Goal: Communication & Community: Answer question/provide support

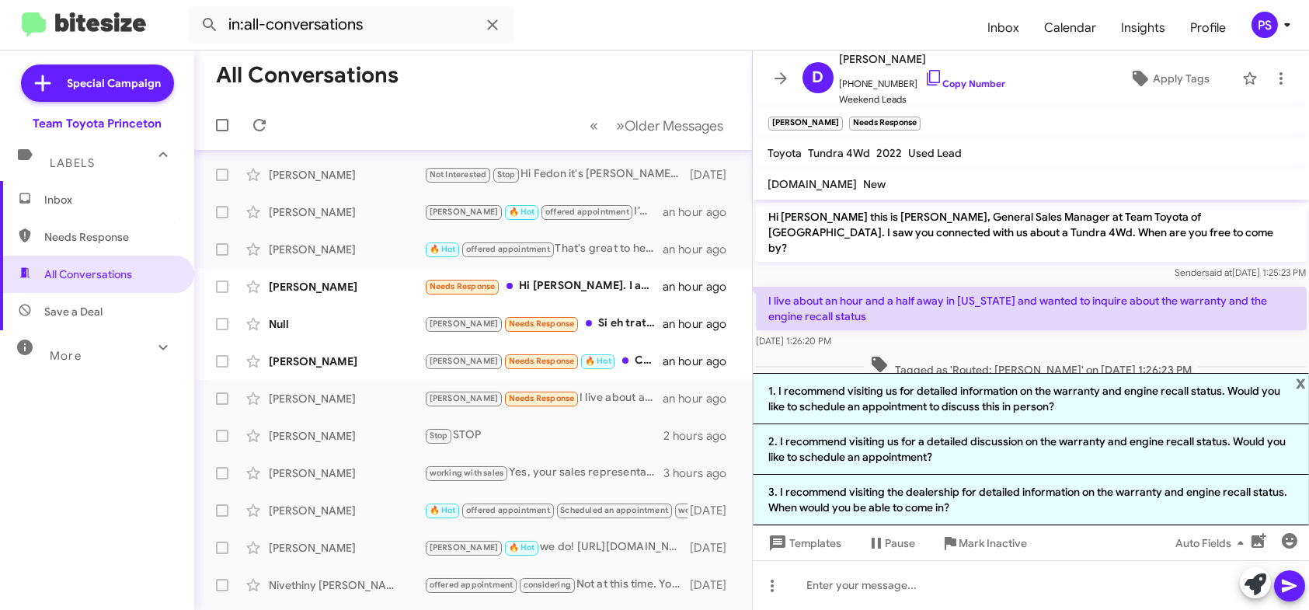
scroll to position [99, 0]
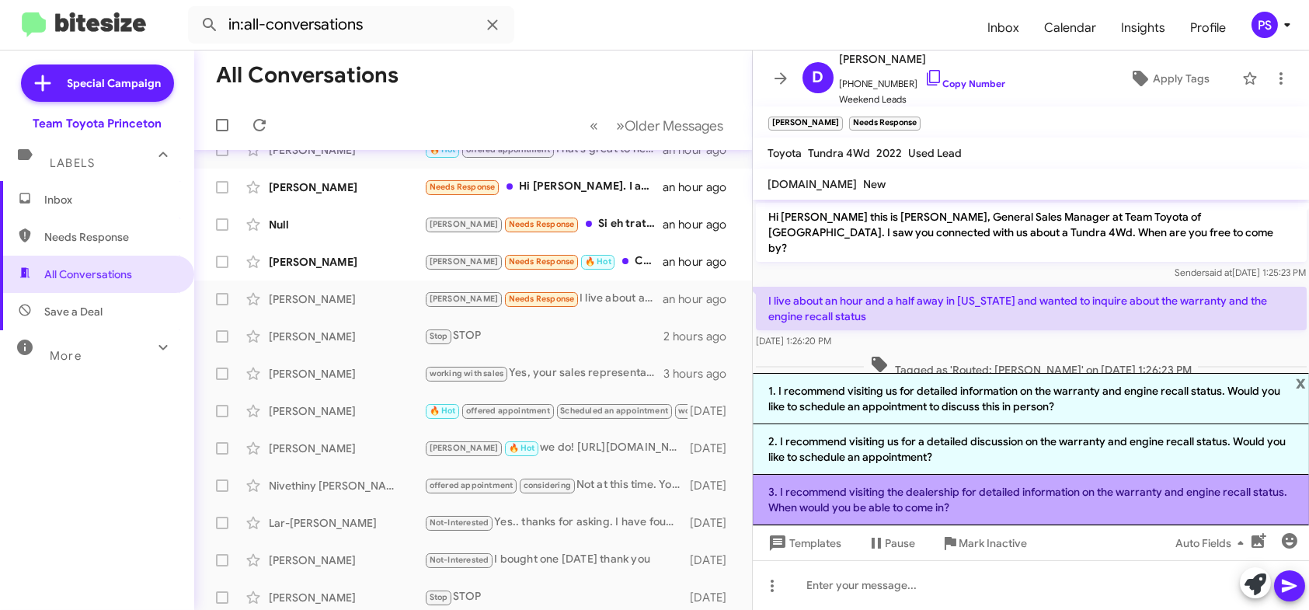
click at [1017, 501] on li "3. I recommend visiting the dealership for detailed information on the warranty…" at bounding box center [1031, 500] width 557 height 50
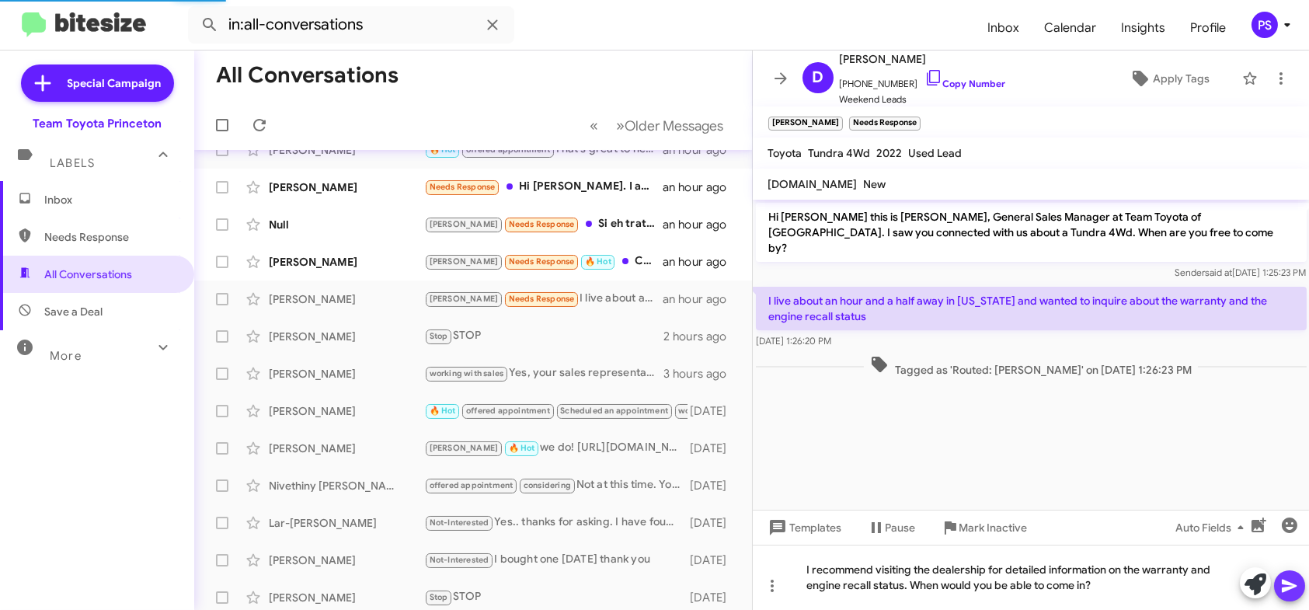
click at [1290, 589] on icon at bounding box center [1289, 585] width 19 height 19
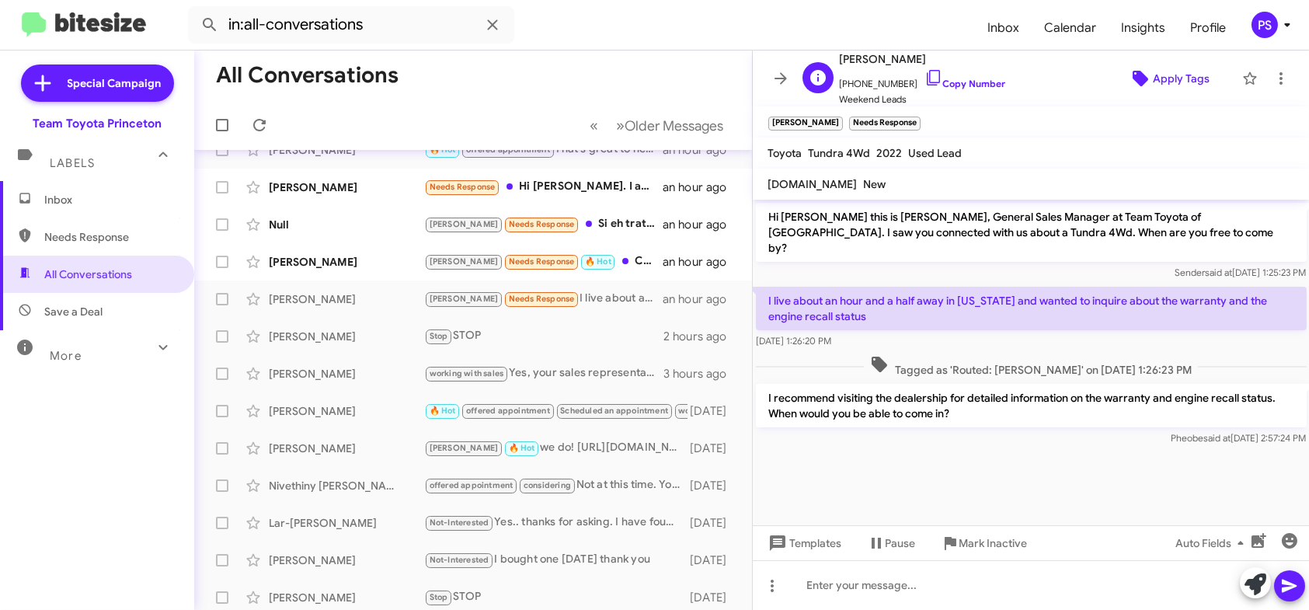
click at [1153, 85] on span "Apply Tags" at bounding box center [1180, 78] width 57 height 28
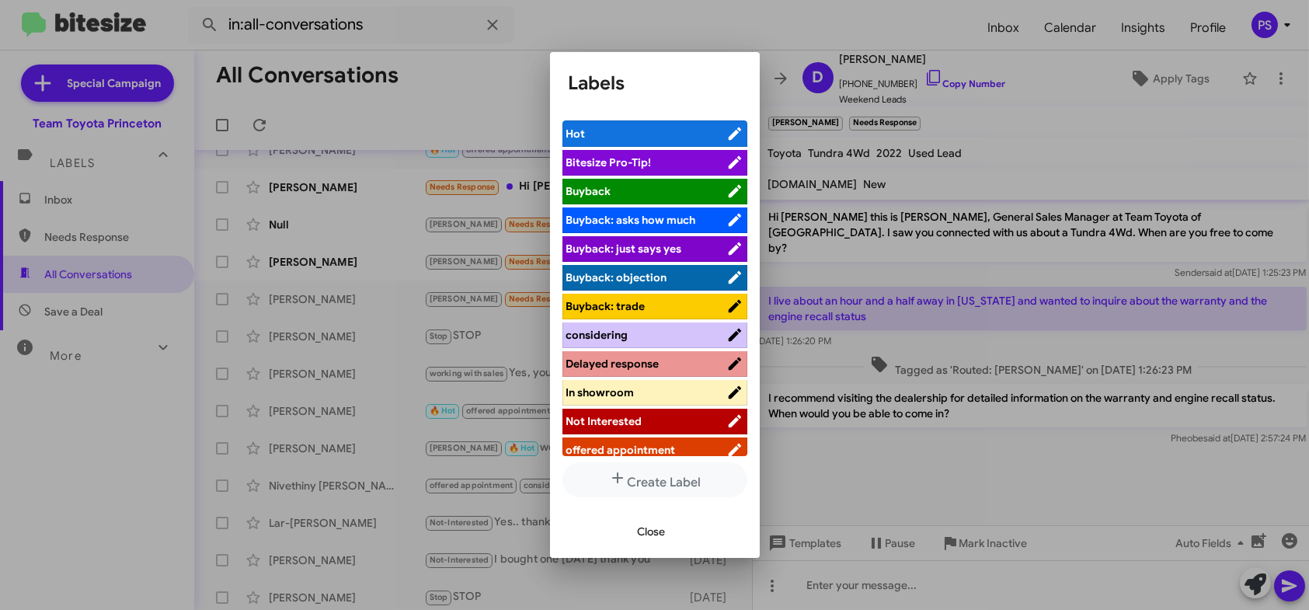
scroll to position [4, 0]
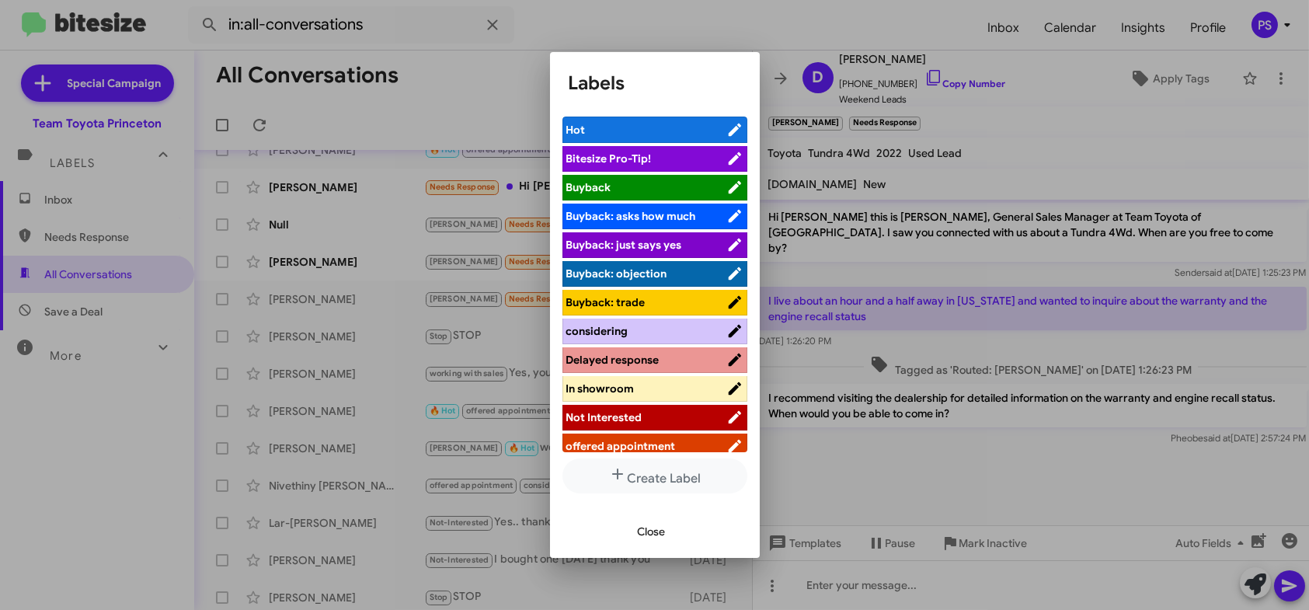
click at [606, 440] on span "offered appointment" at bounding box center [621, 446] width 110 height 14
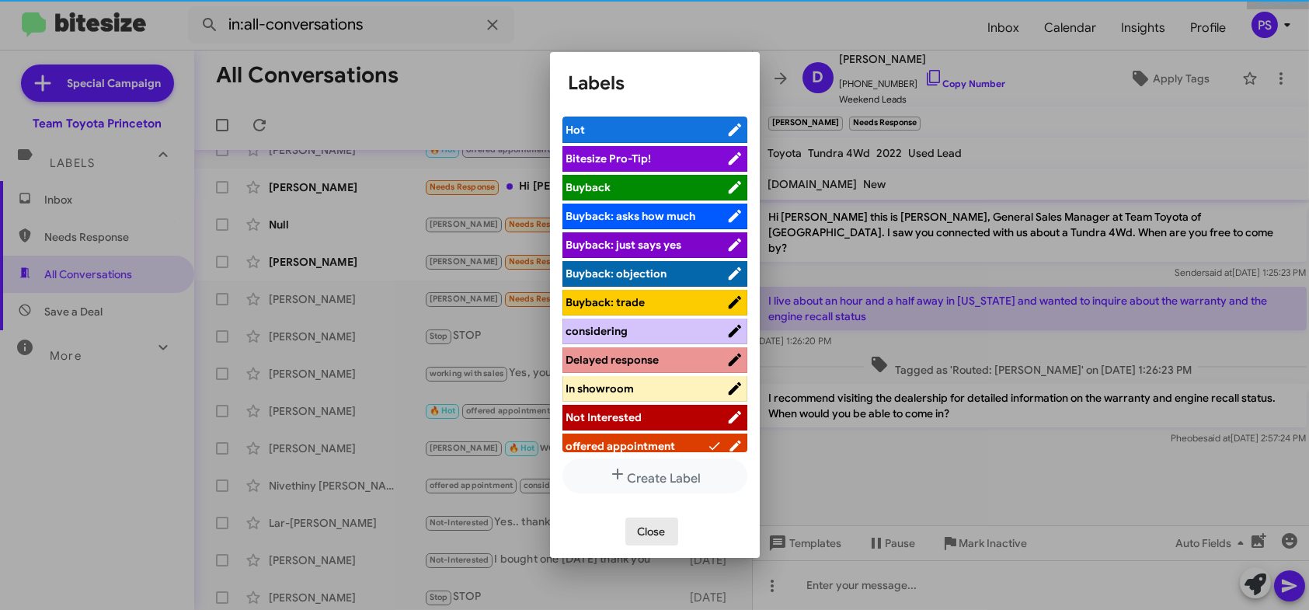
click at [660, 531] on span "Close" at bounding box center [652, 531] width 28 height 28
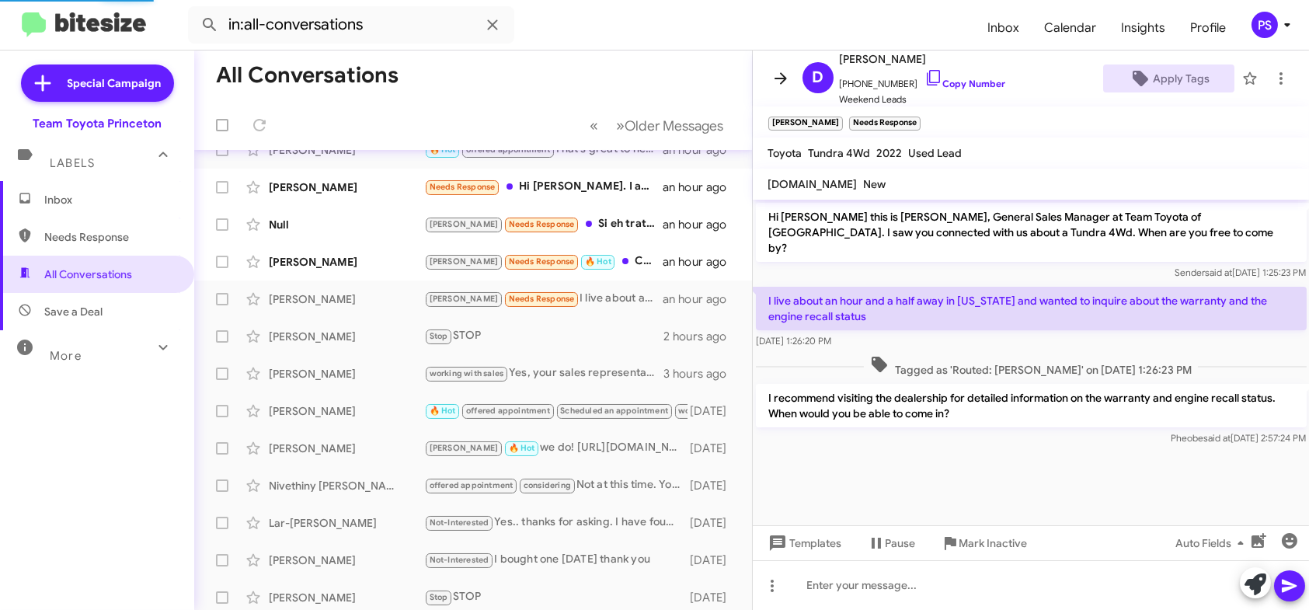
click at [780, 82] on icon at bounding box center [780, 78] width 12 height 12
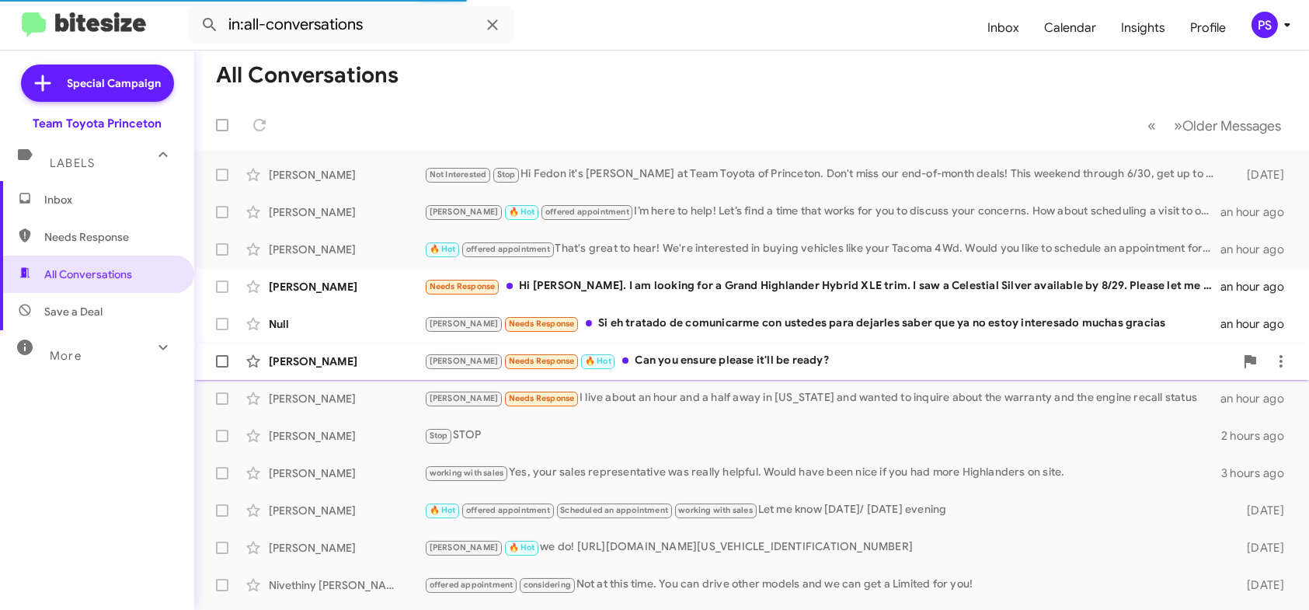
click at [785, 351] on div "[PERSON_NAME] Needs Response 🔥 Hot Can you ensure please it'll be ready? an hou…" at bounding box center [752, 361] width 1090 height 31
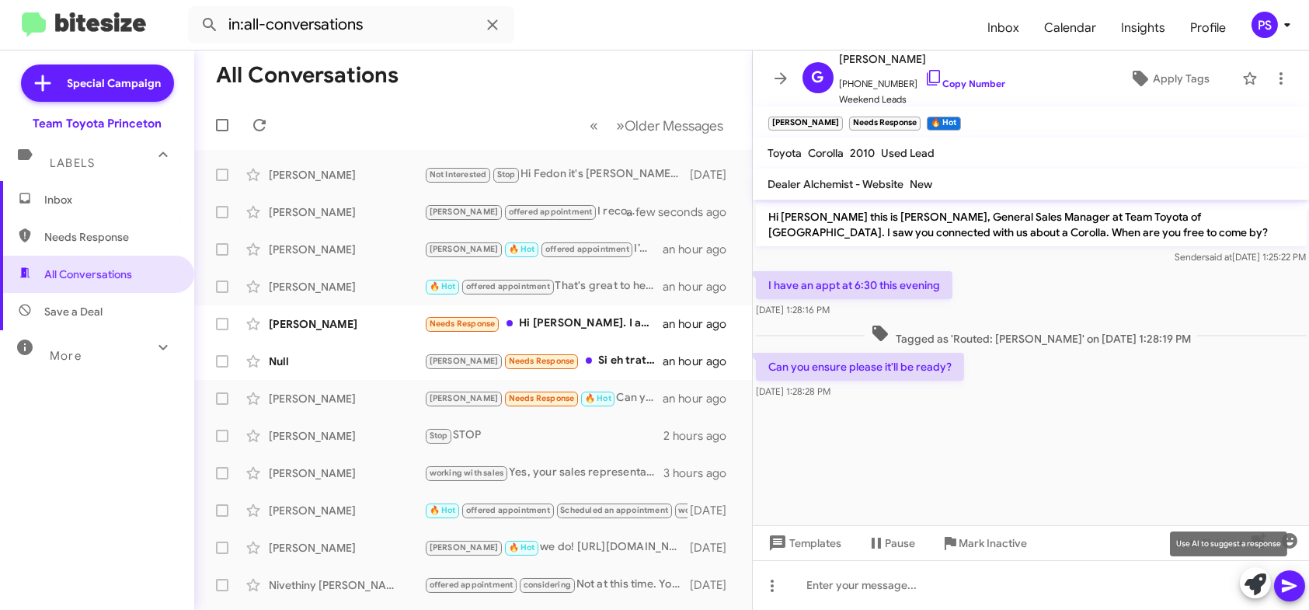
click at [1246, 587] on icon at bounding box center [1255, 584] width 22 height 22
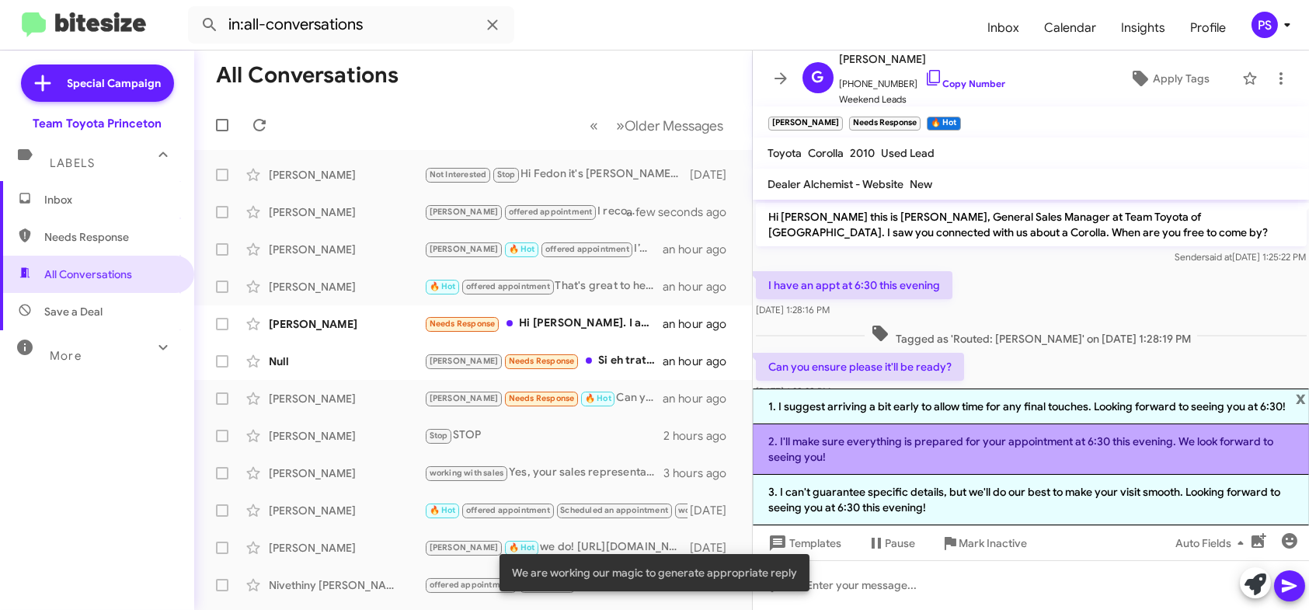
click at [1050, 450] on li "2. I'll make sure everything is prepared for your appointment at 6:30 this even…" at bounding box center [1031, 449] width 557 height 50
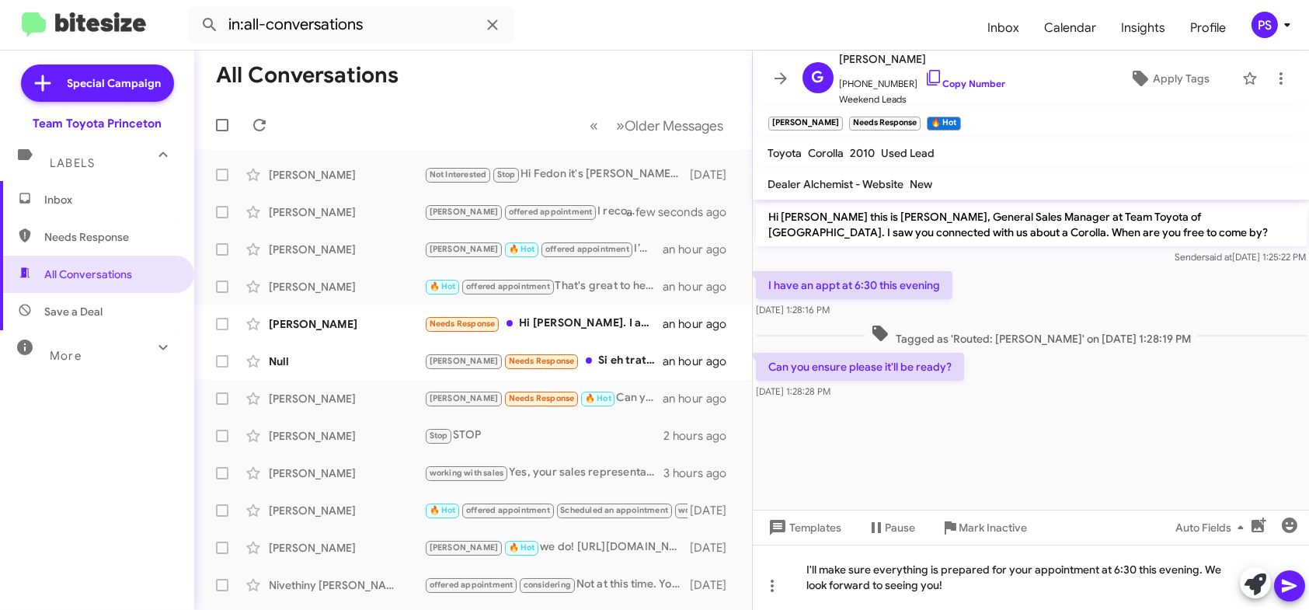
click at [1277, 577] on button at bounding box center [1289, 585] width 31 height 31
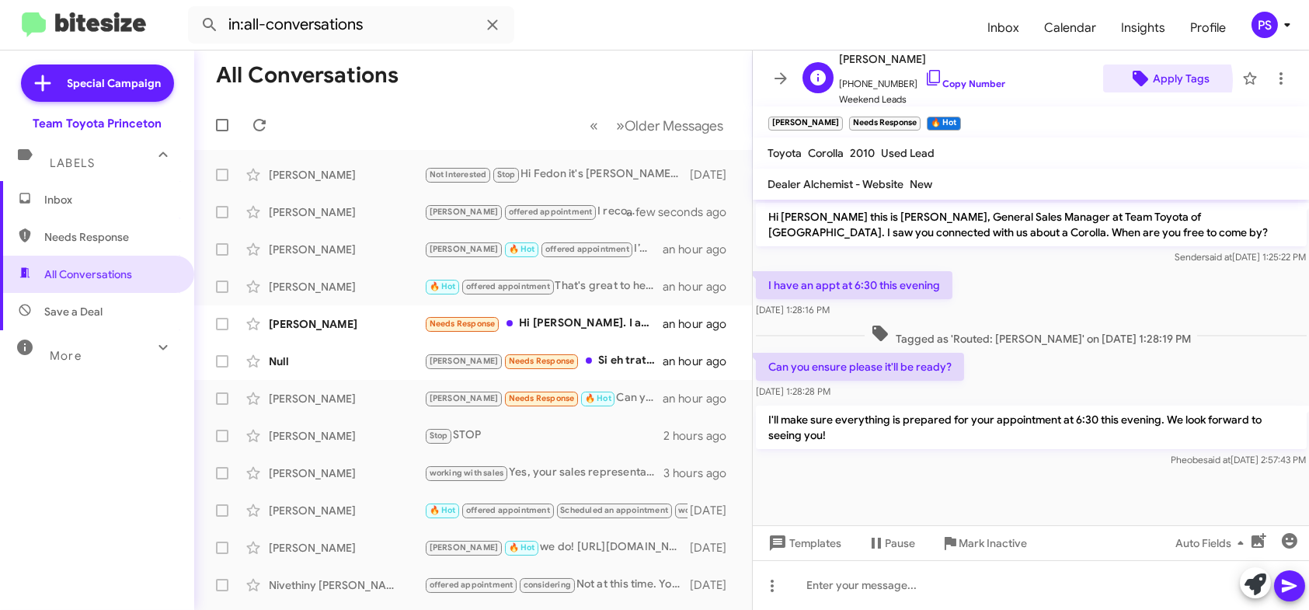
click at [1158, 80] on span "Apply Tags" at bounding box center [1180, 78] width 57 height 28
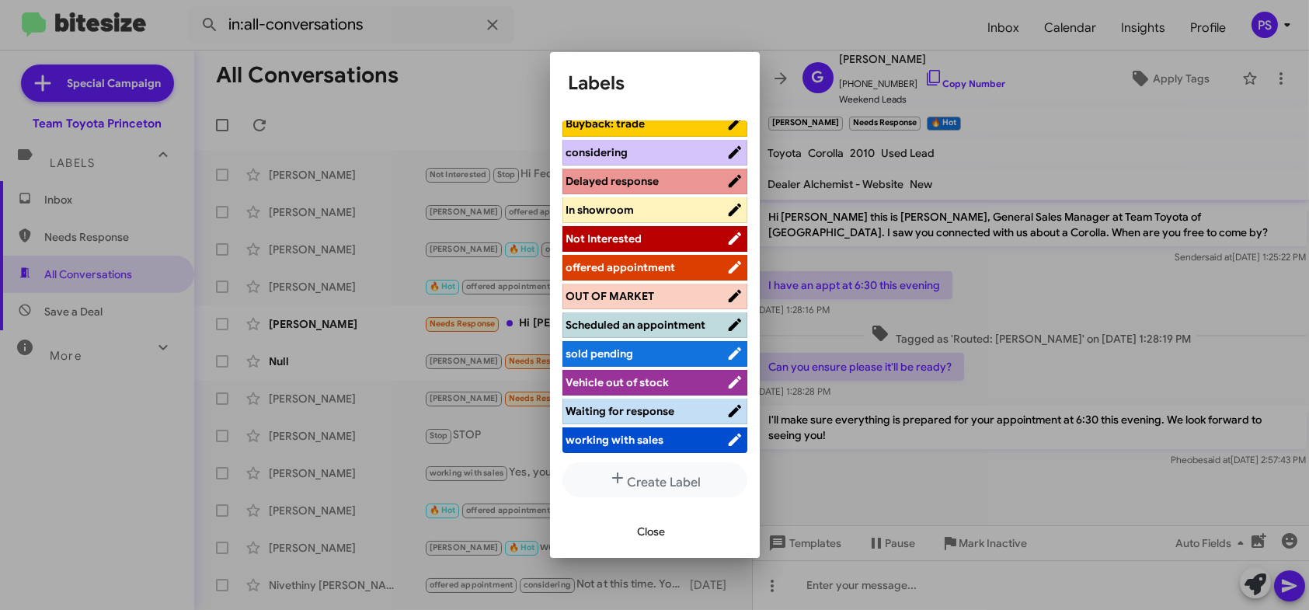
scroll to position [193, 0]
click at [645, 438] on span "working with sales" at bounding box center [615, 440] width 98 height 14
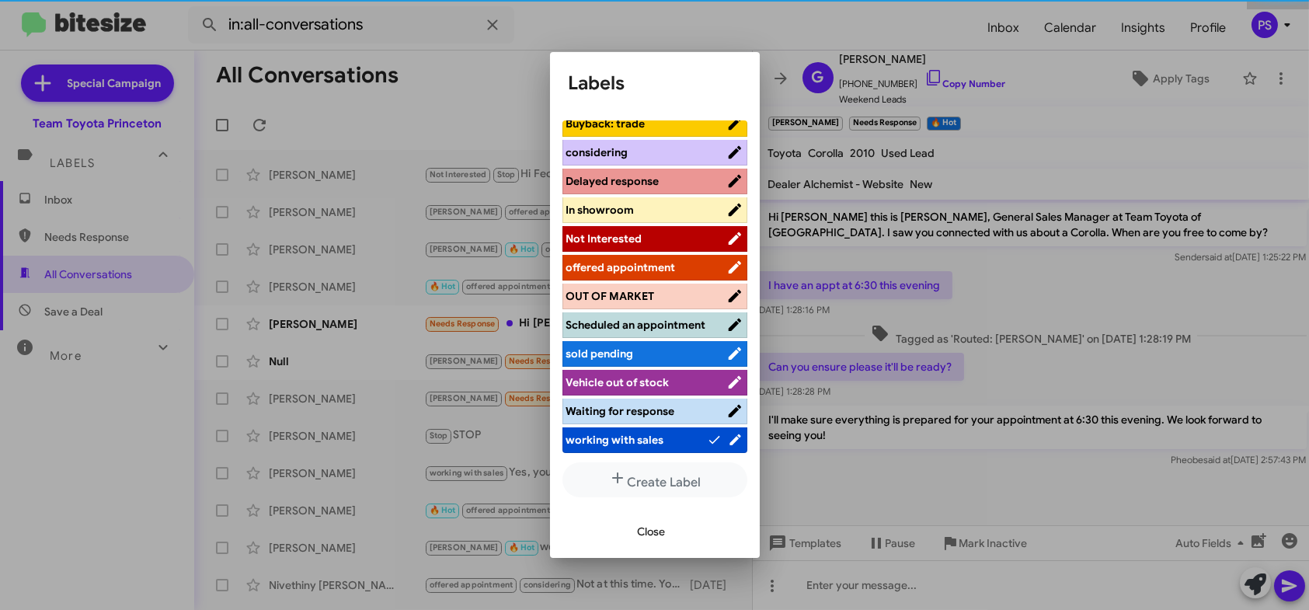
click at [656, 324] on span "Scheduled an appointment" at bounding box center [646, 325] width 160 height 16
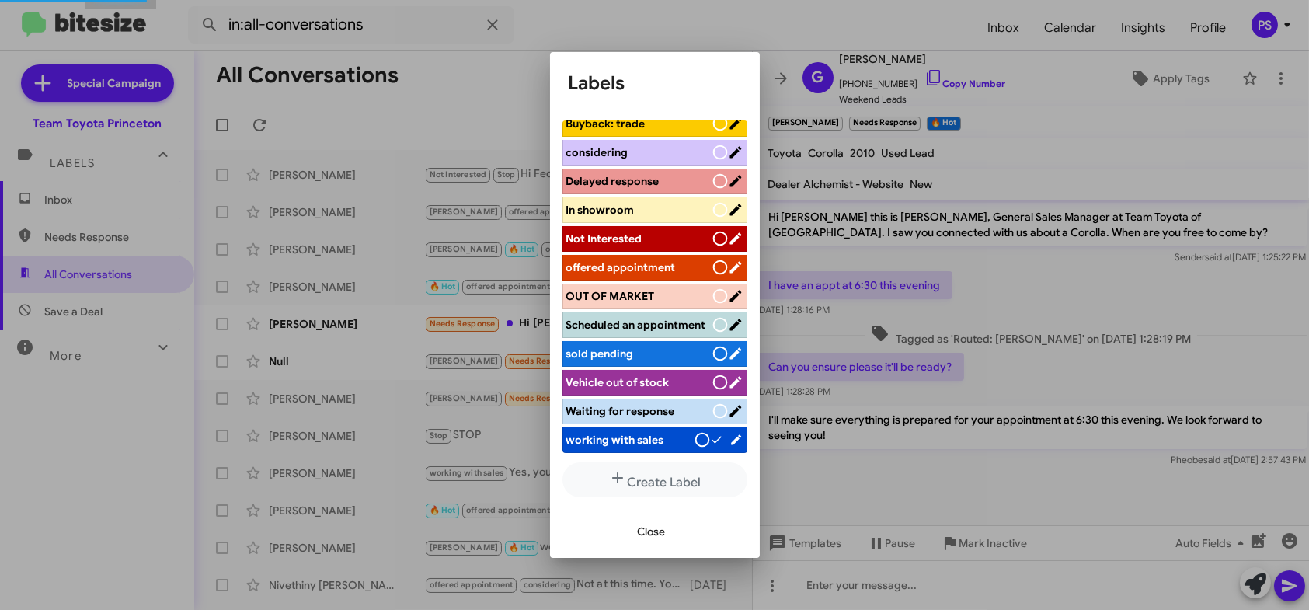
scroll to position [193, 0]
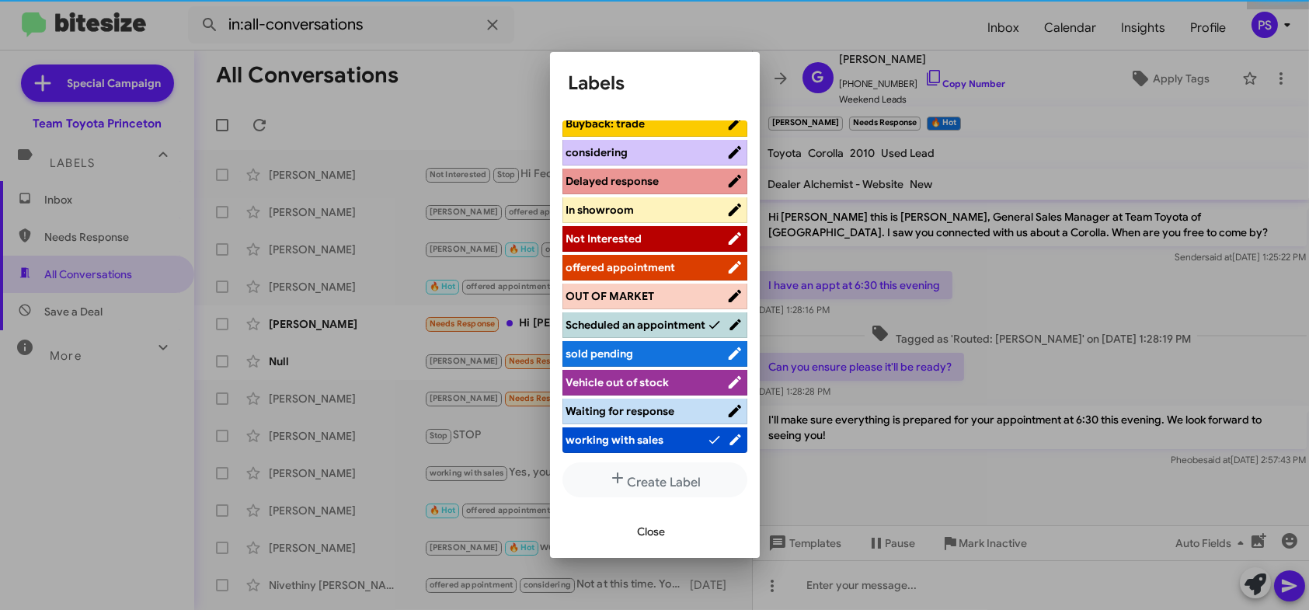
click at [656, 534] on span "Close" at bounding box center [652, 531] width 28 height 28
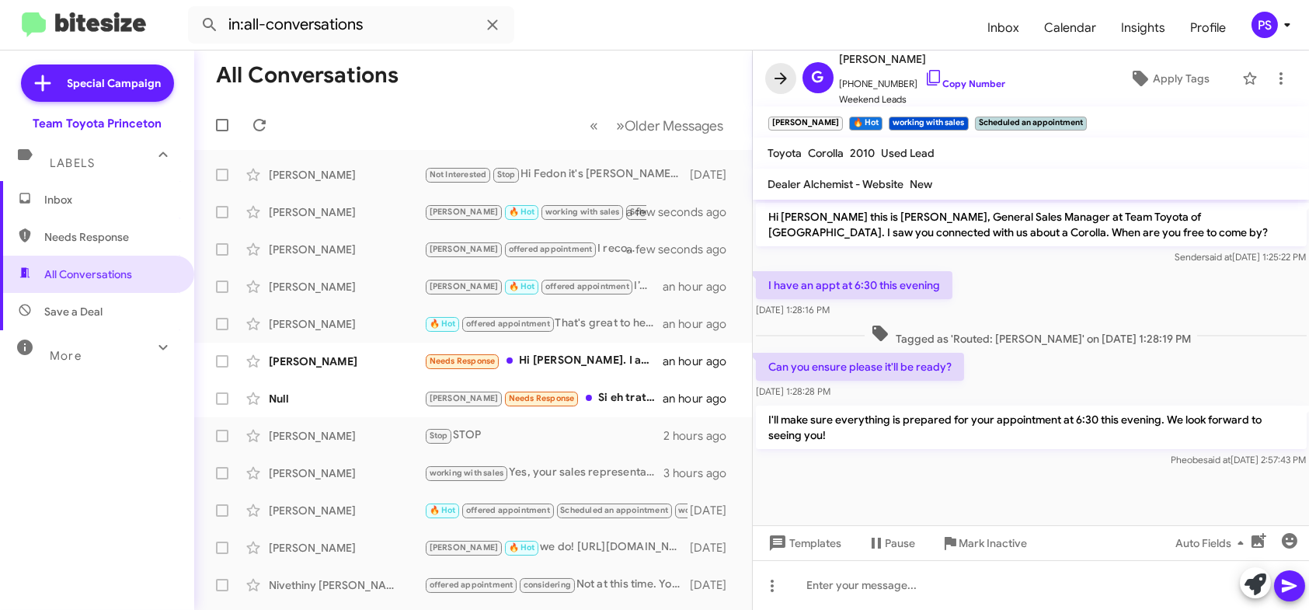
click at [776, 78] on icon at bounding box center [780, 78] width 12 height 12
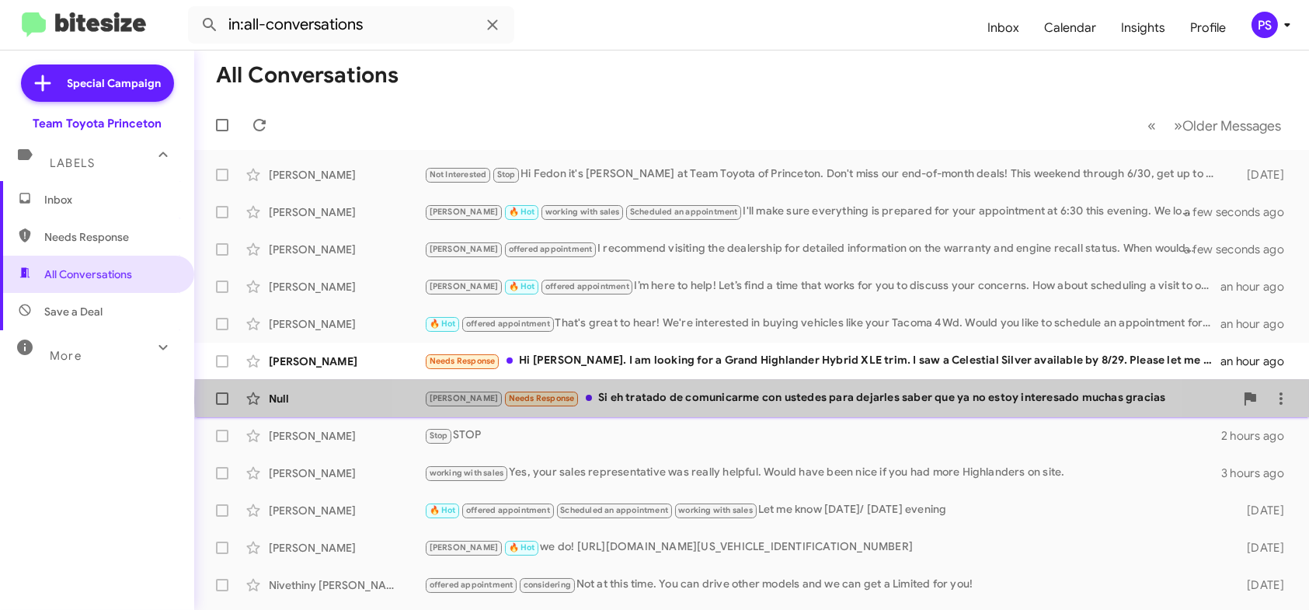
click at [780, 397] on div "[PERSON_NAME] Needs Response Si eh tratado de comunicarme con ustedes para deja…" at bounding box center [829, 398] width 810 height 18
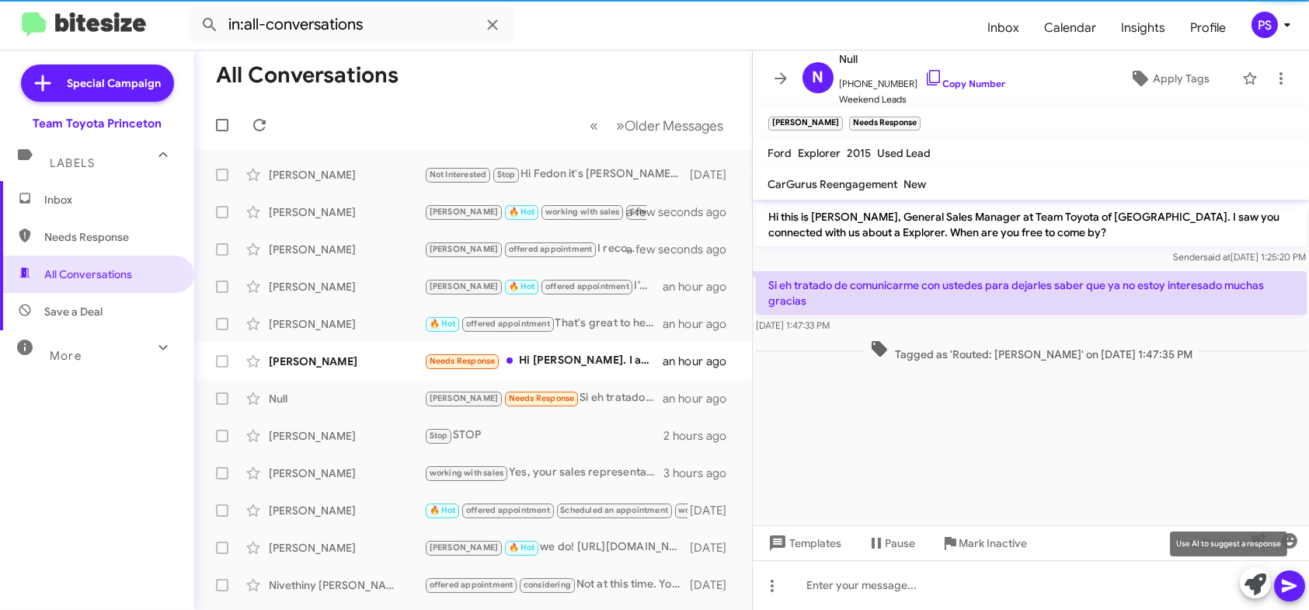
click at [1266, 589] on button at bounding box center [1254, 582] width 31 height 31
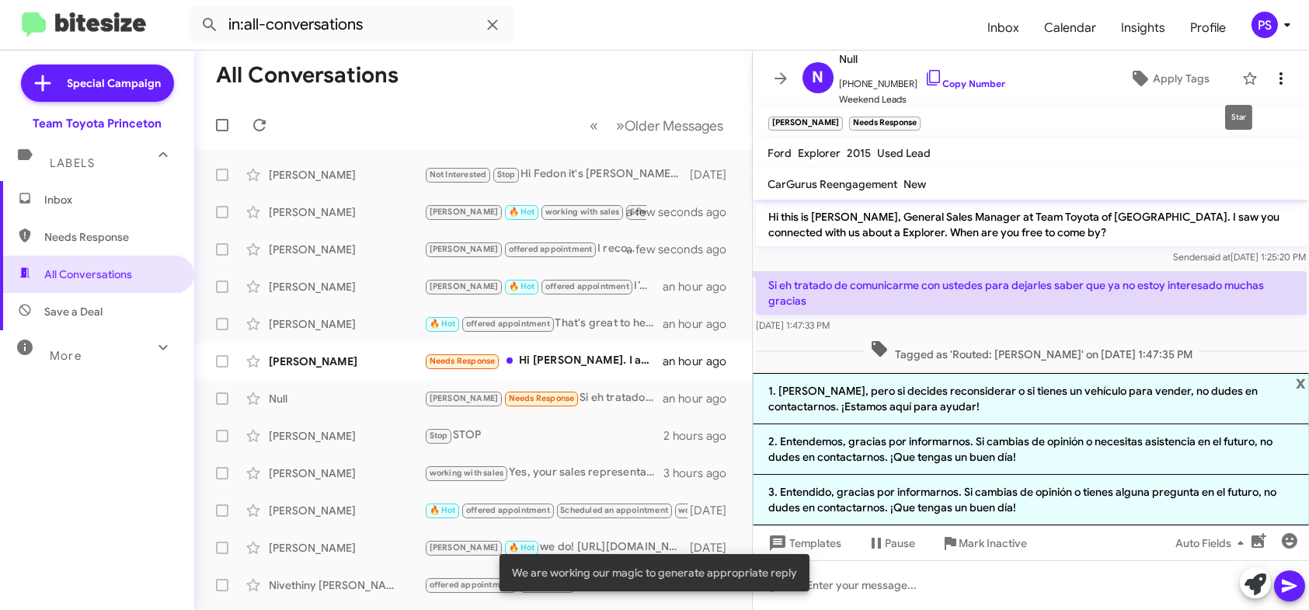
click at [1271, 73] on icon at bounding box center [1280, 78] width 19 height 19
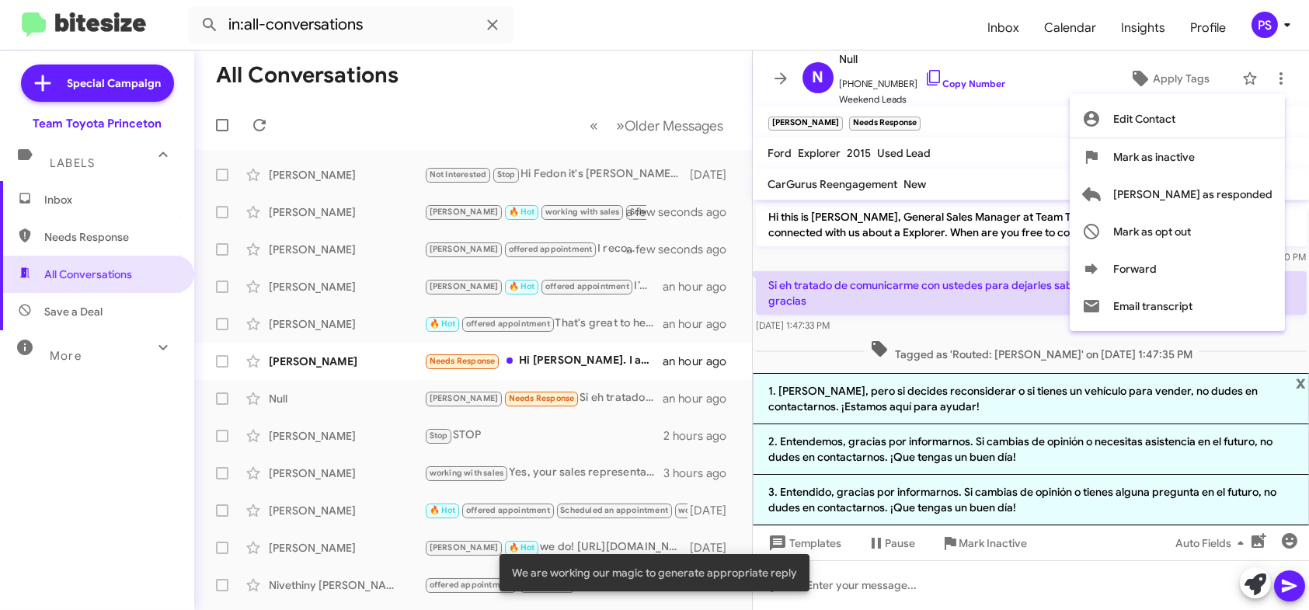
click at [1070, 54] on div at bounding box center [654, 305] width 1309 height 610
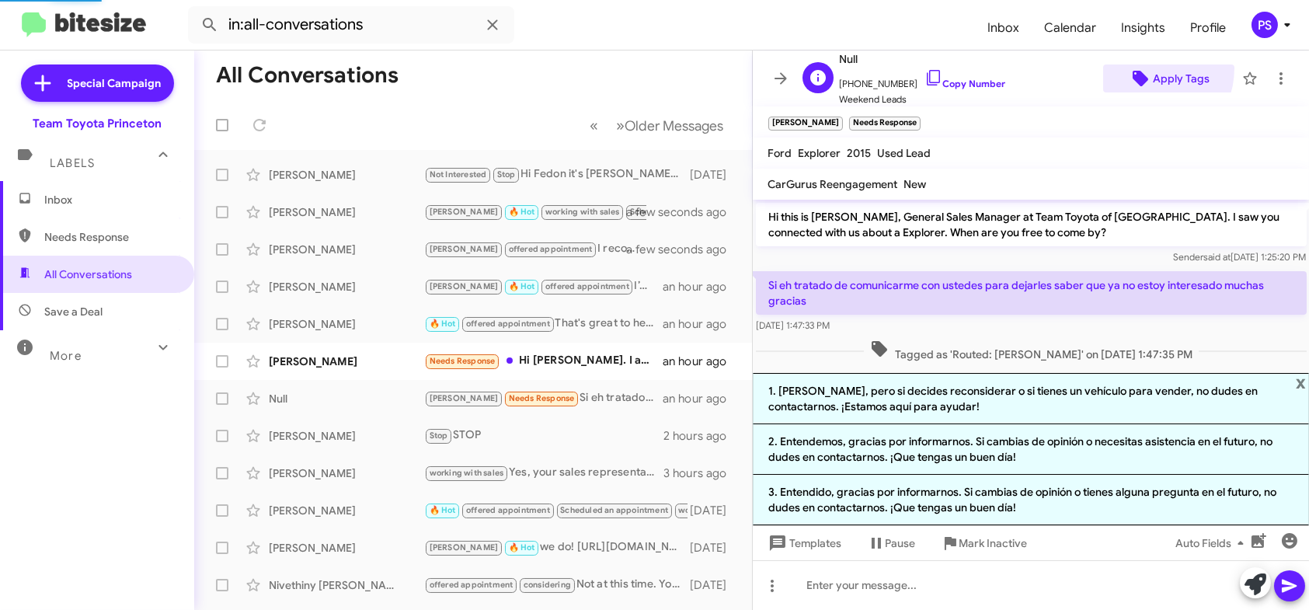
click at [1135, 68] on span "Apply Tags" at bounding box center [1168, 78] width 106 height 28
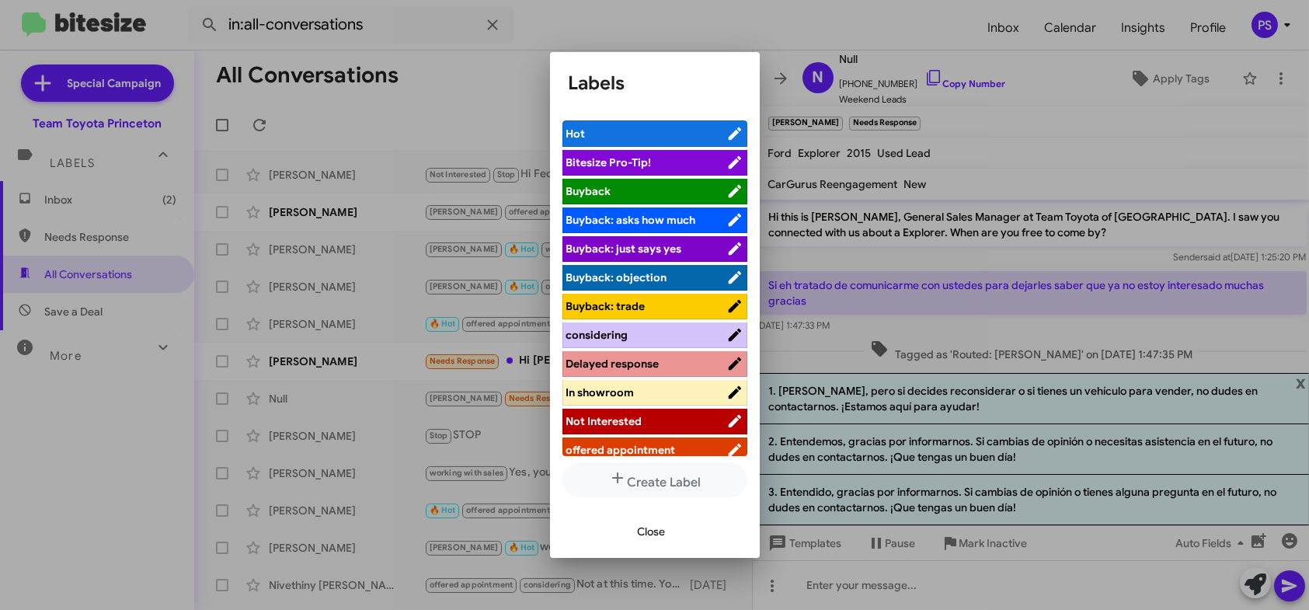
click at [639, 422] on span "Not Interested" at bounding box center [604, 421] width 76 height 14
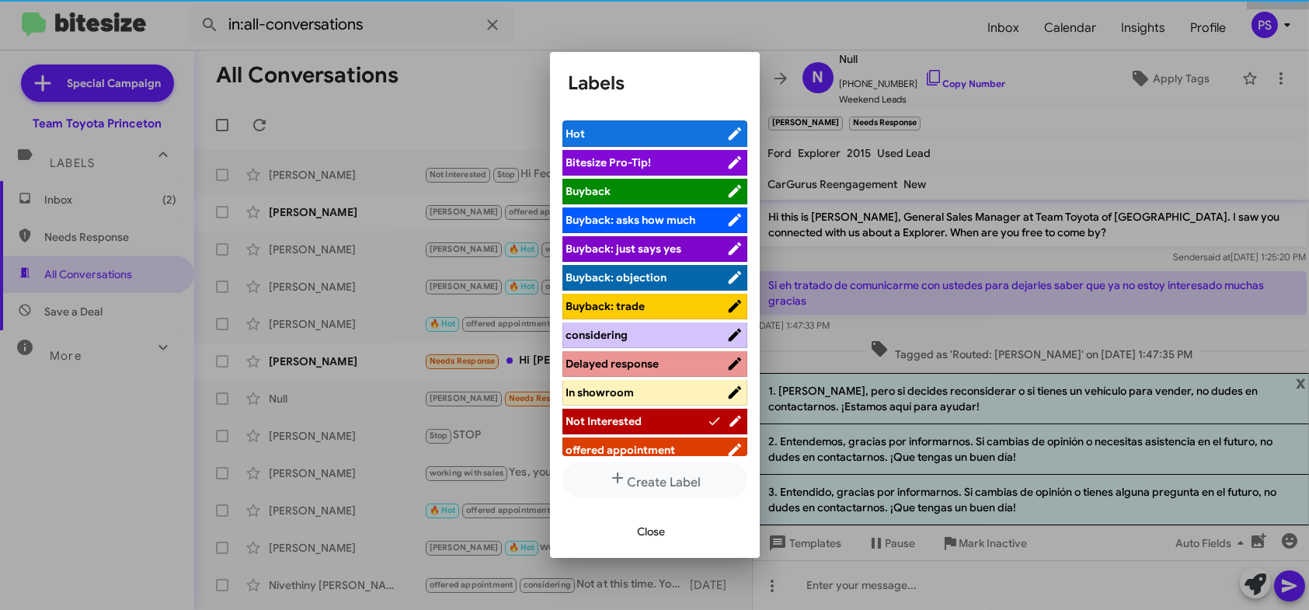
drag, startPoint x: 652, startPoint y: 530, endPoint x: 675, endPoint y: 527, distance: 22.7
click at [652, 530] on span "Close" at bounding box center [652, 531] width 28 height 28
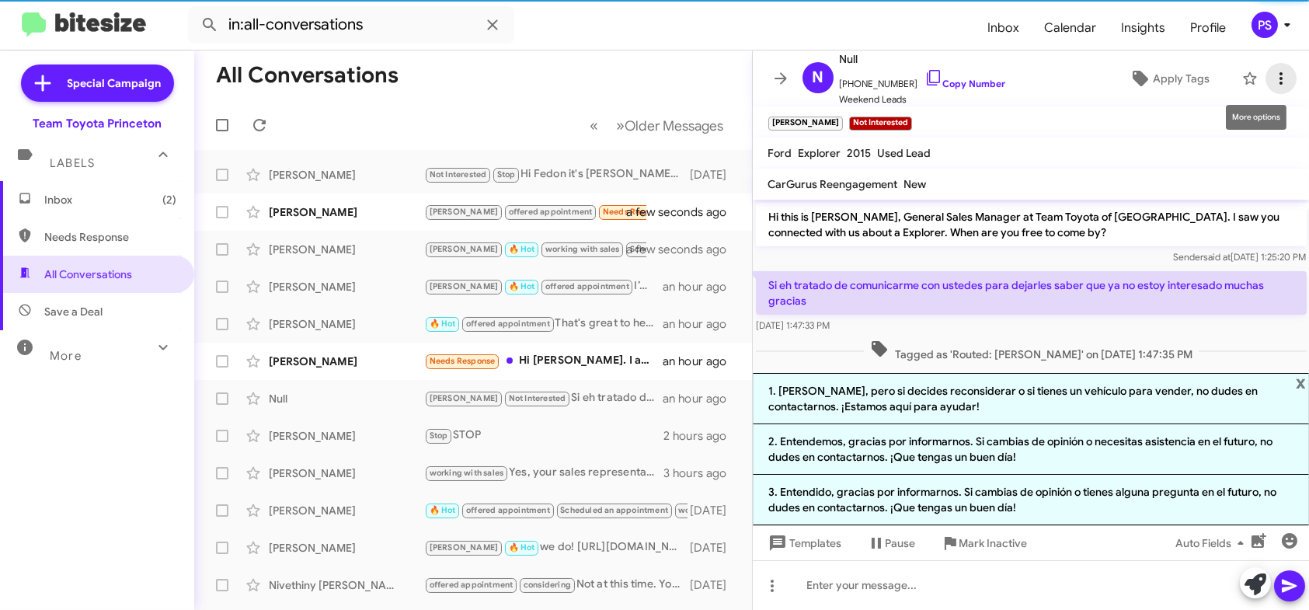
click at [1271, 85] on icon at bounding box center [1280, 78] width 19 height 19
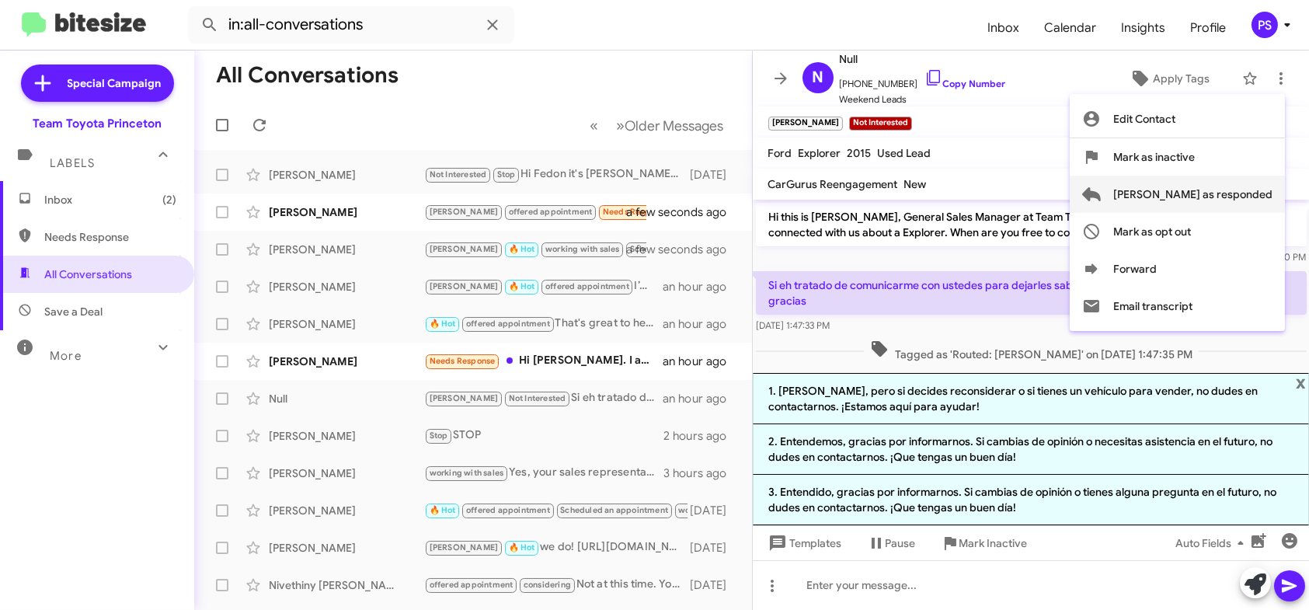
click at [1220, 196] on span "[PERSON_NAME] as responded" at bounding box center [1192, 194] width 159 height 37
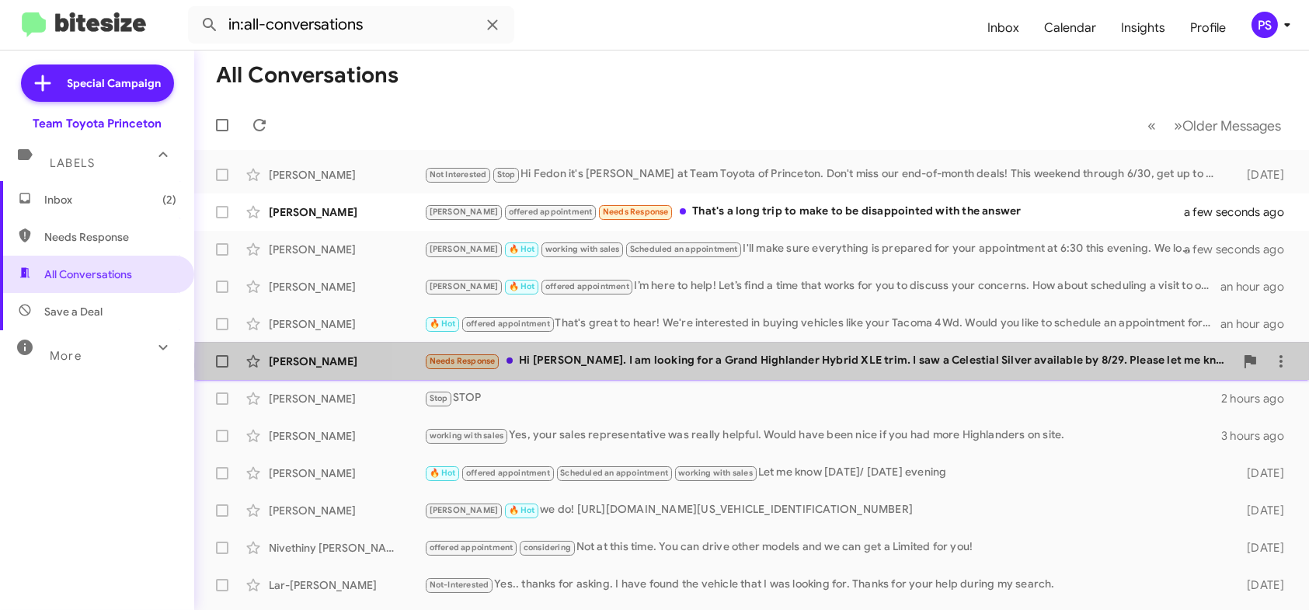
click at [888, 365] on div "Needs Response Hi [PERSON_NAME]. I am looking for a Grand Highlander Hybrid XLE…" at bounding box center [829, 361] width 810 height 18
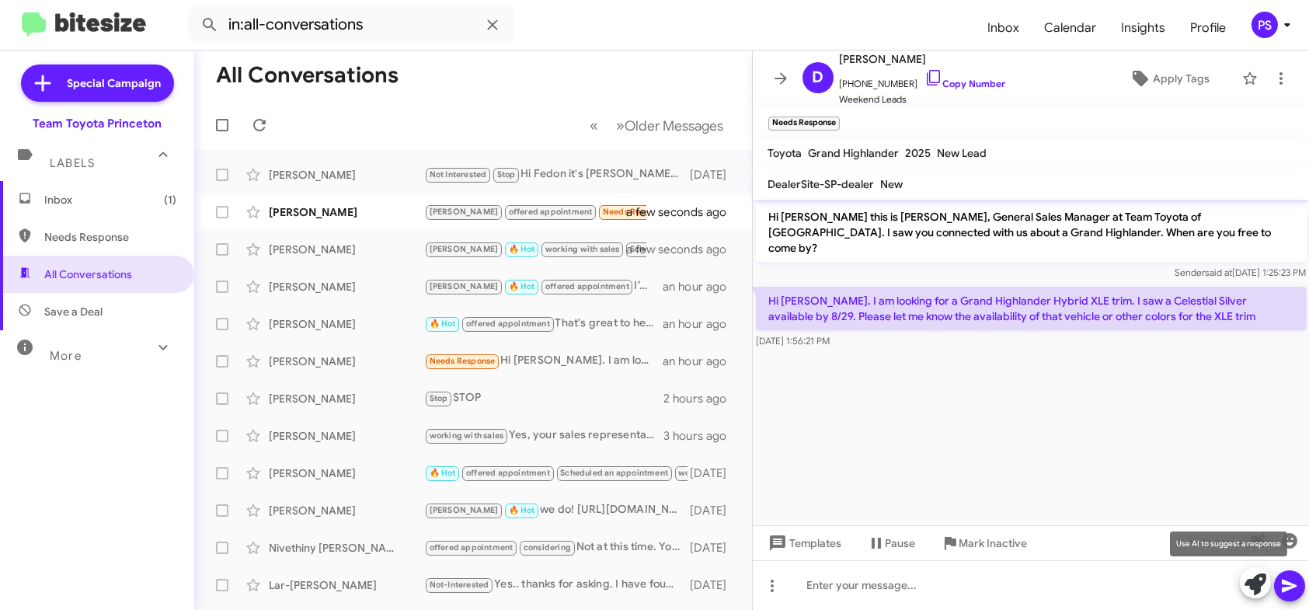
click at [1253, 575] on icon at bounding box center [1255, 584] width 22 height 22
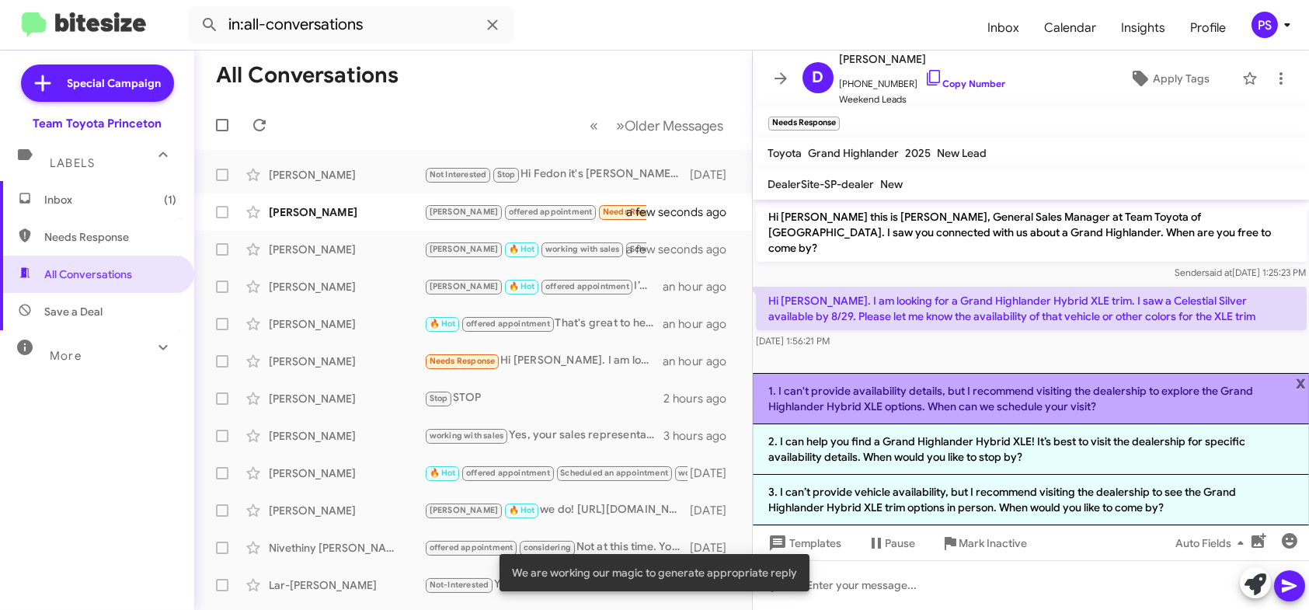
click at [916, 407] on li "1. I can't provide availability details, but I recommend visiting the dealershi…" at bounding box center [1031, 398] width 557 height 51
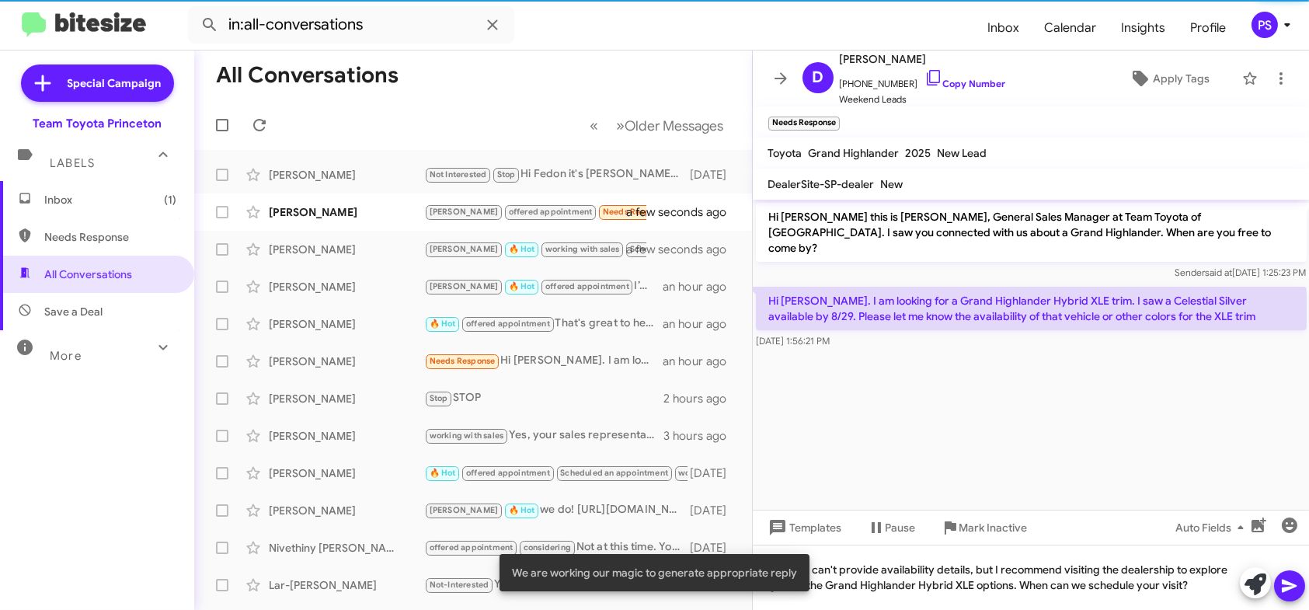
click at [1282, 592] on icon at bounding box center [1288, 585] width 15 height 13
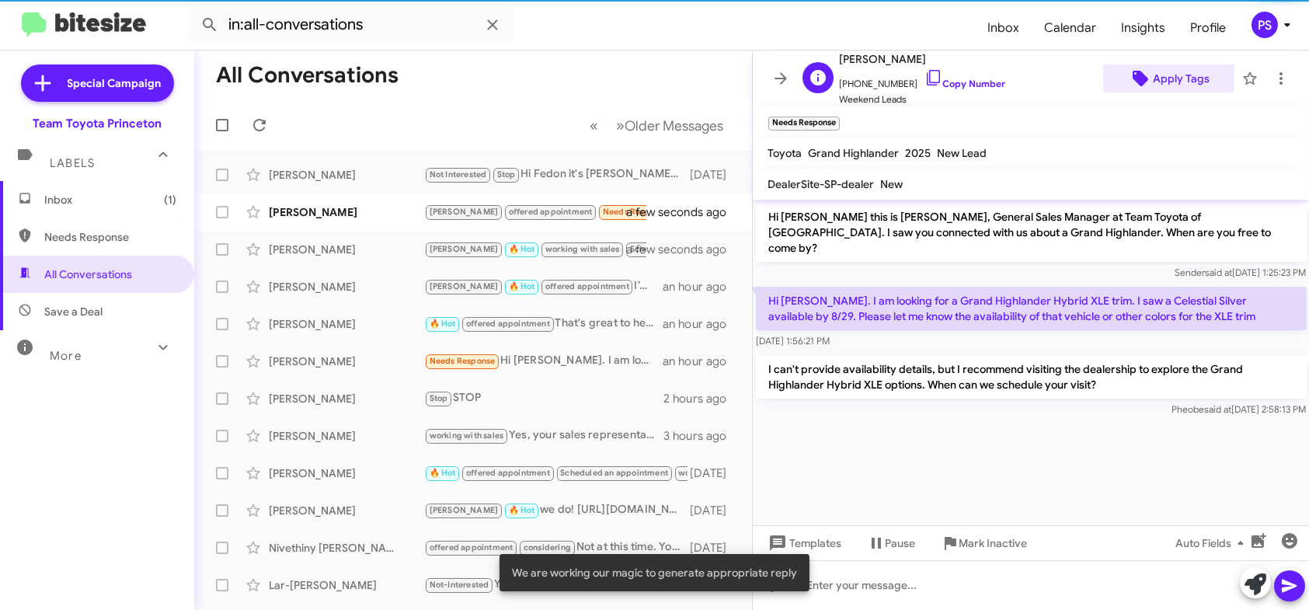
click at [1165, 83] on span "Apply Tags" at bounding box center [1180, 78] width 57 height 28
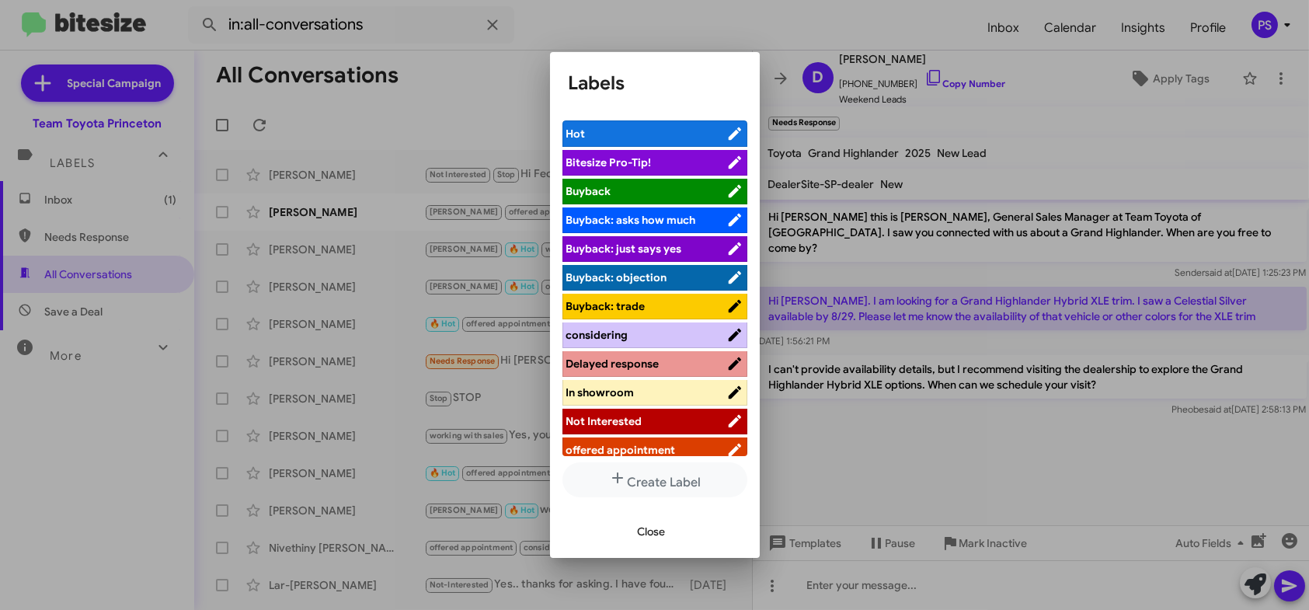
click at [628, 447] on span "offered appointment" at bounding box center [621, 450] width 110 height 14
click at [654, 547] on div "Close" at bounding box center [654, 531] width 172 height 53
click at [654, 532] on span "Close" at bounding box center [652, 531] width 28 height 28
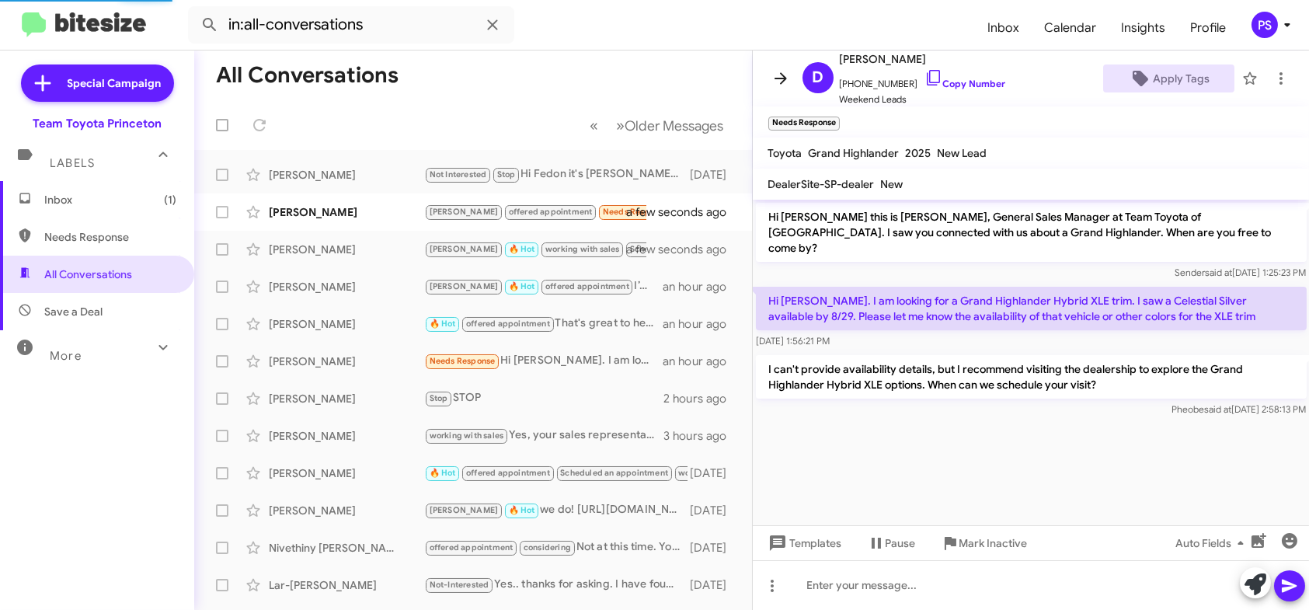
click at [772, 78] on icon at bounding box center [780, 78] width 19 height 19
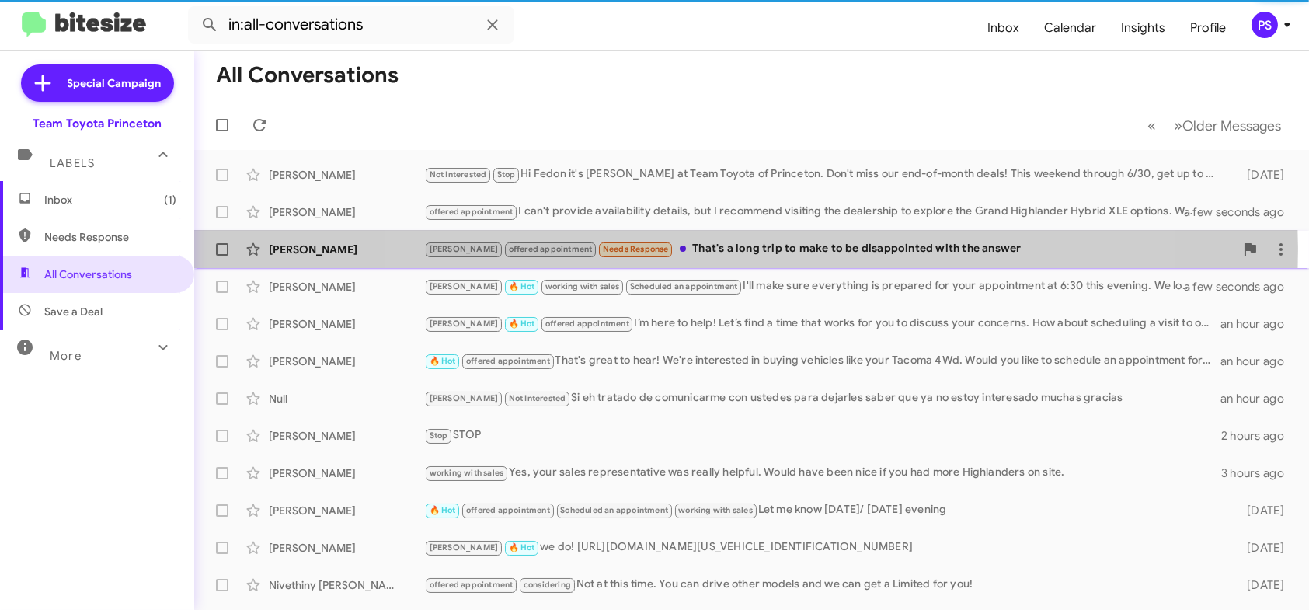
click at [742, 248] on div "[PERSON_NAME] offered appointment Needs Response That's a long trip to make to …" at bounding box center [829, 249] width 810 height 18
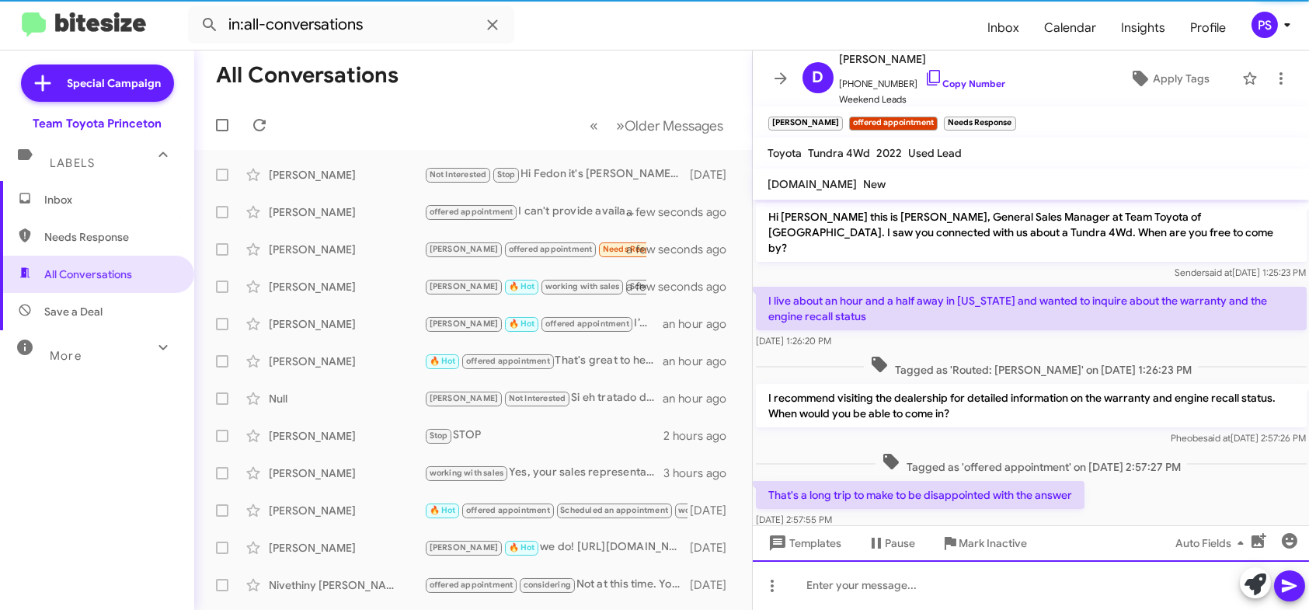
click at [911, 568] on div at bounding box center [1031, 585] width 557 height 50
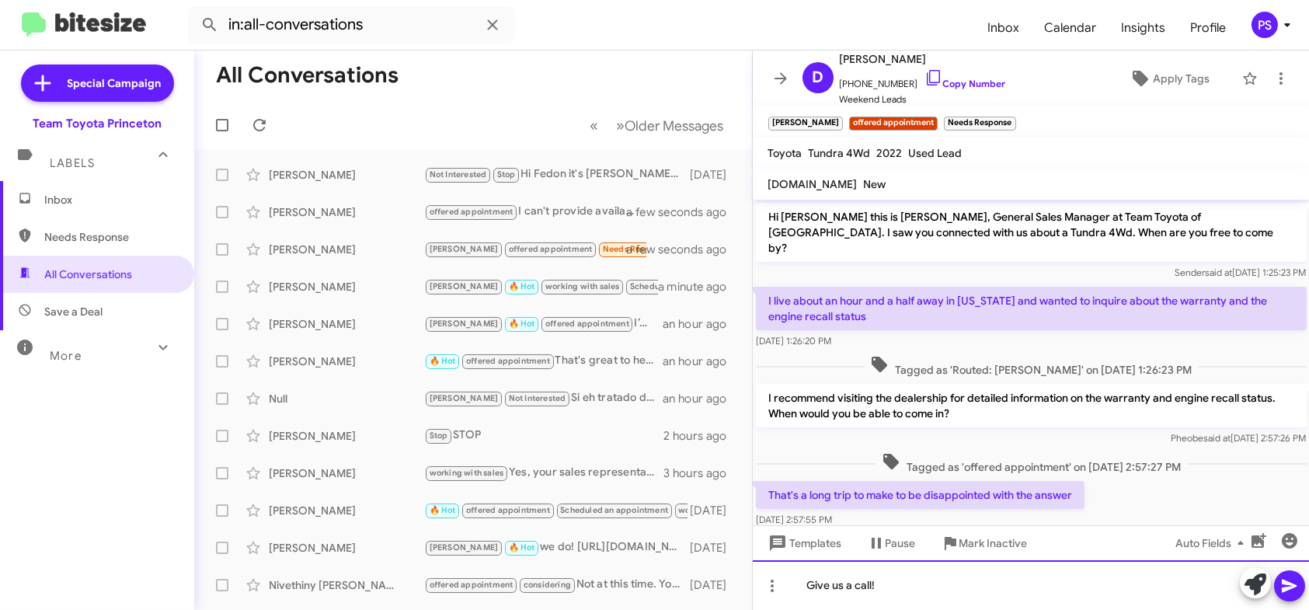
click at [1002, 576] on div "Give us a call!" at bounding box center [1031, 585] width 557 height 50
click at [1285, 585] on icon at bounding box center [1289, 585] width 19 height 19
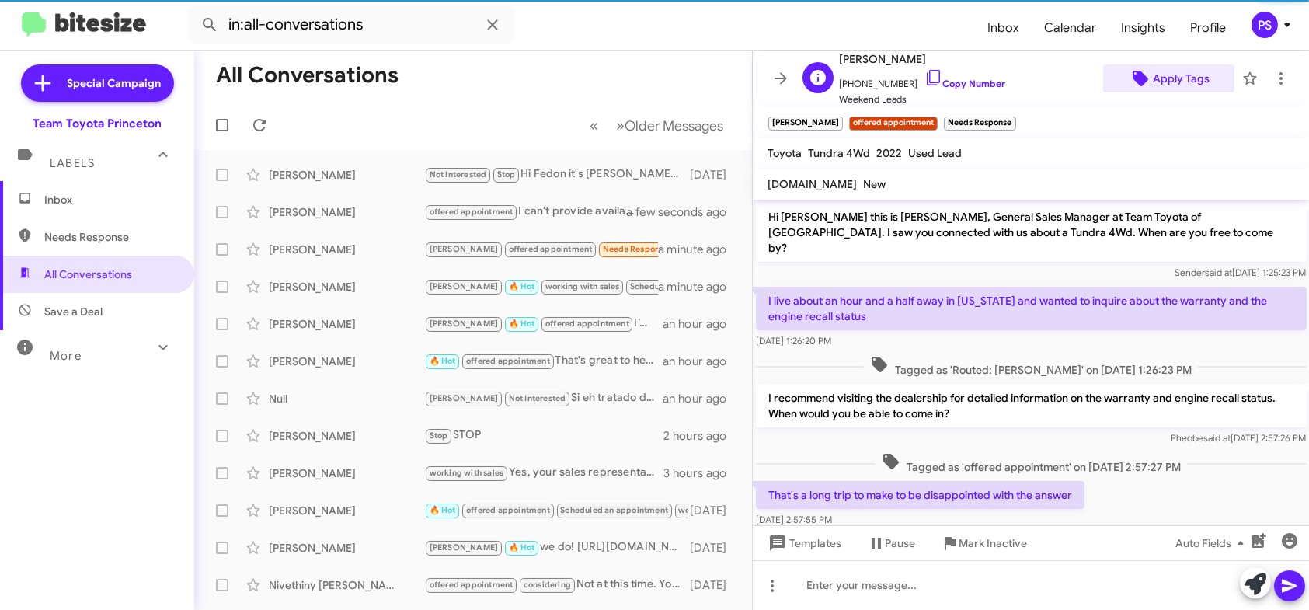
click at [1165, 78] on span "Apply Tags" at bounding box center [1180, 78] width 57 height 28
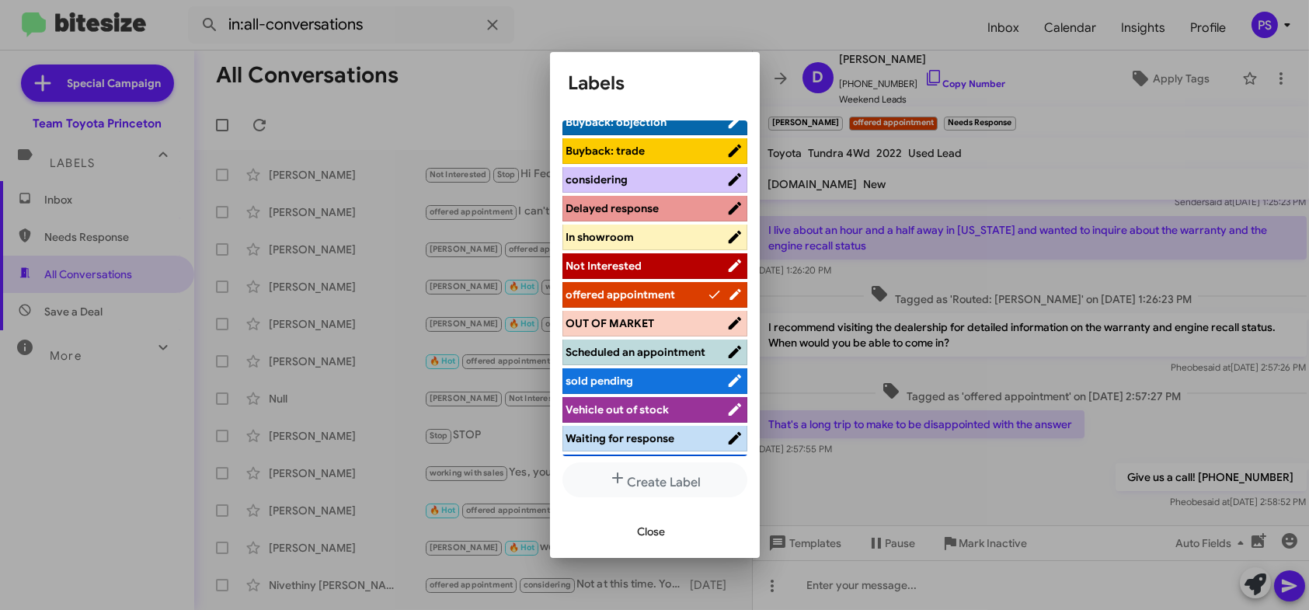
scroll to position [193, 0]
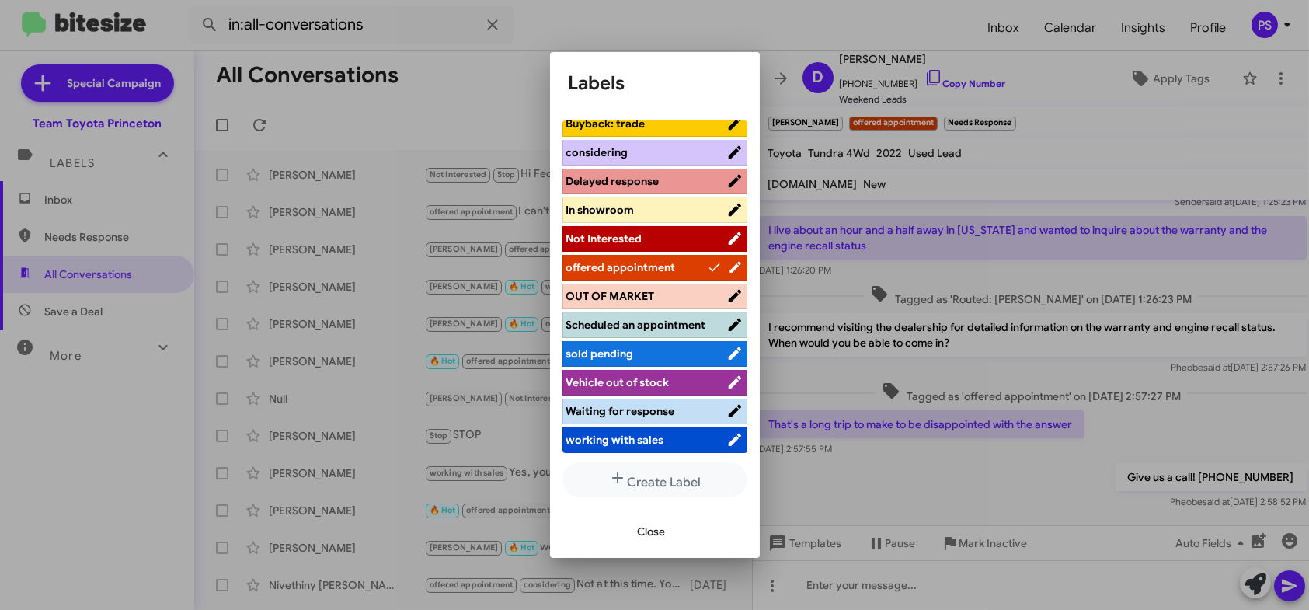
click at [672, 415] on span "Waiting for response" at bounding box center [620, 411] width 109 height 14
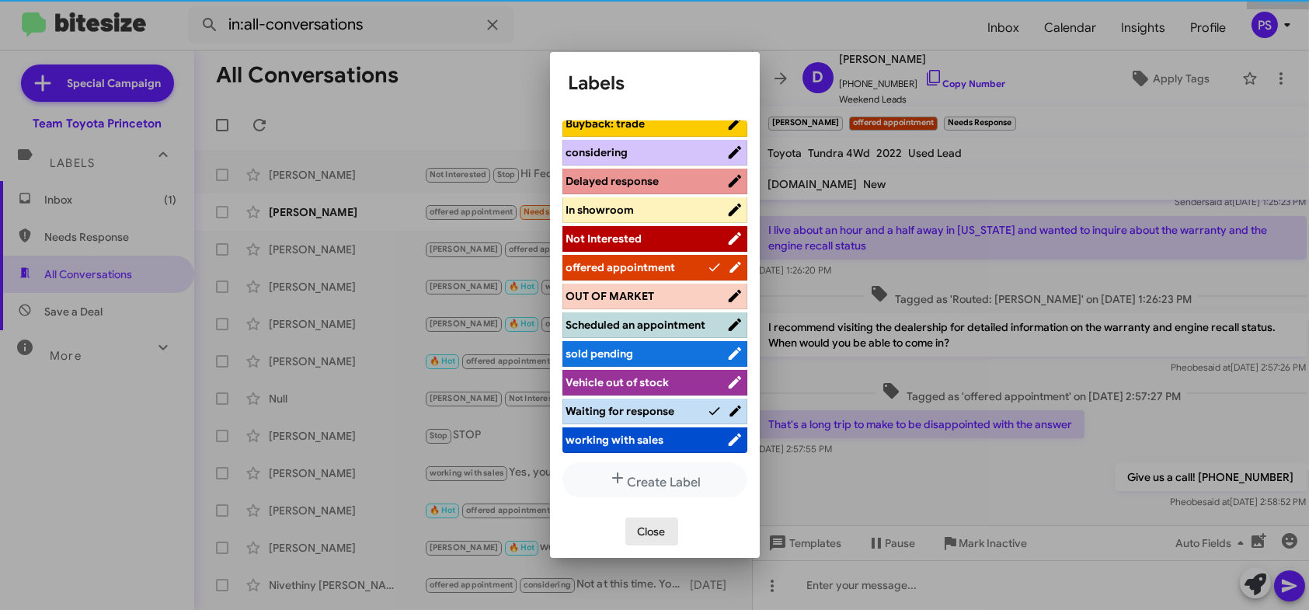
click at [659, 525] on span "Close" at bounding box center [652, 531] width 28 height 28
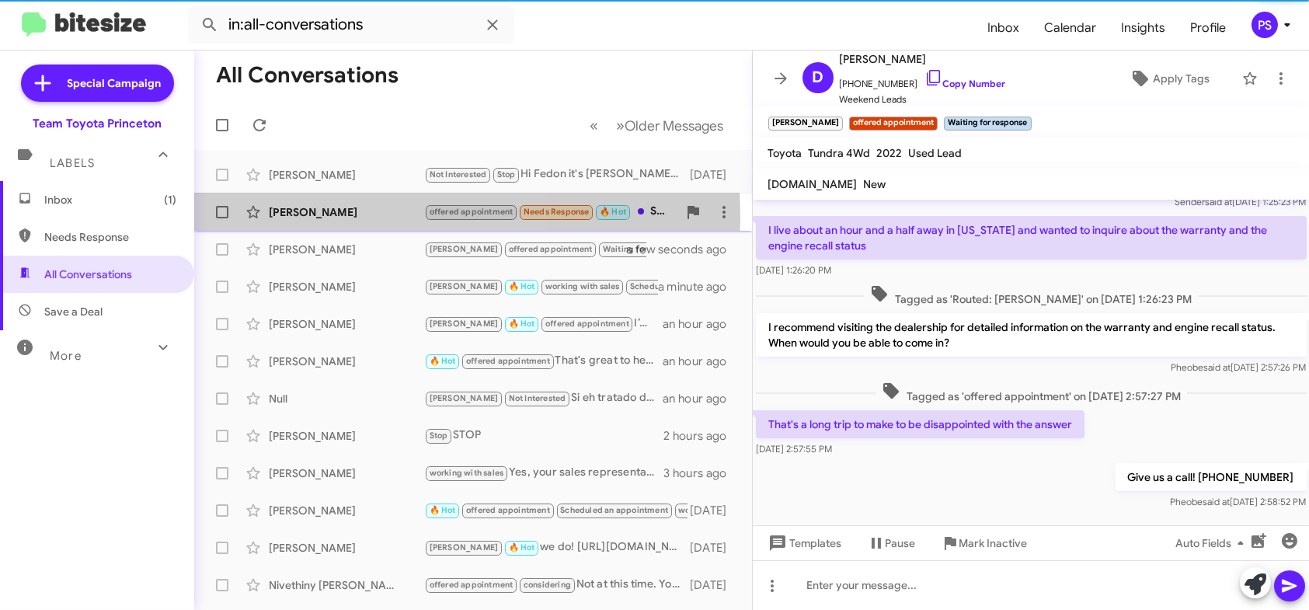
click at [348, 216] on div "[PERSON_NAME]" at bounding box center [346, 212] width 155 height 16
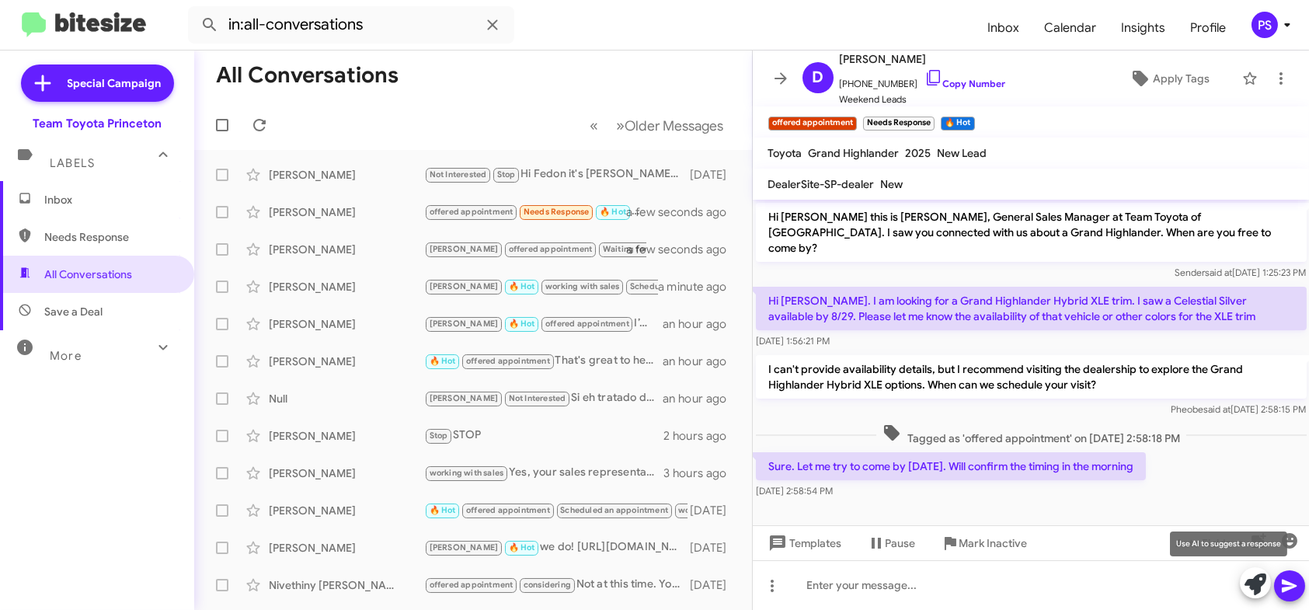
click at [1253, 585] on icon at bounding box center [1255, 584] width 22 height 22
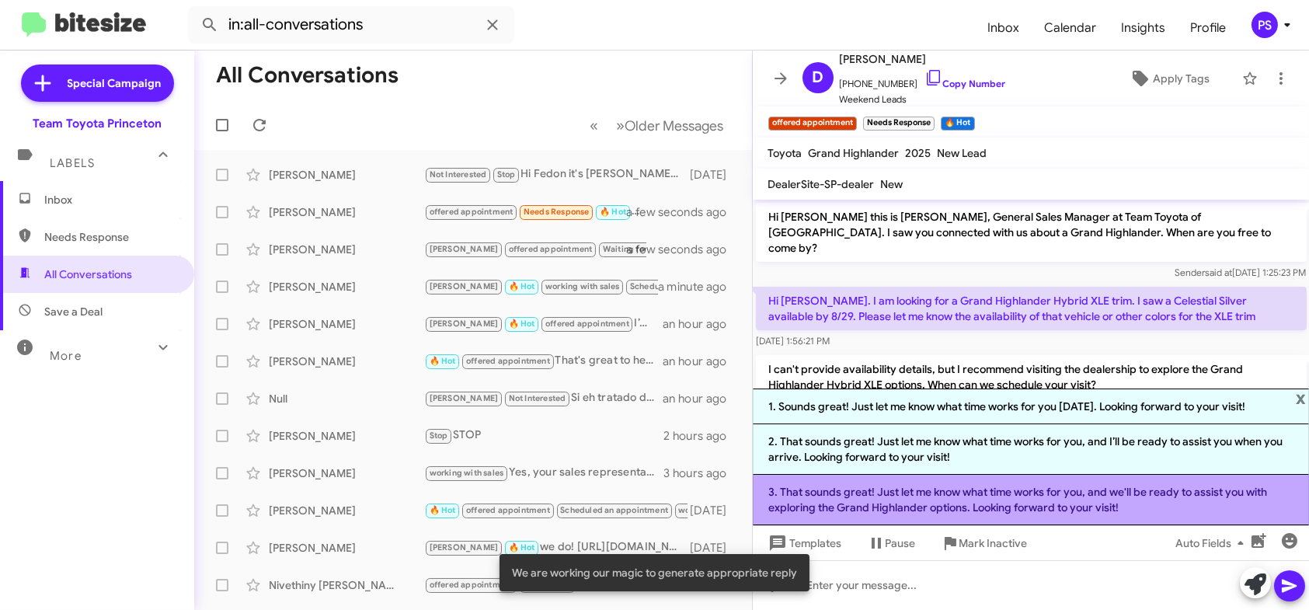
click at [1205, 514] on li "3. That sounds great! Just let me know what time works for you, and we'll be re…" at bounding box center [1031, 500] width 557 height 50
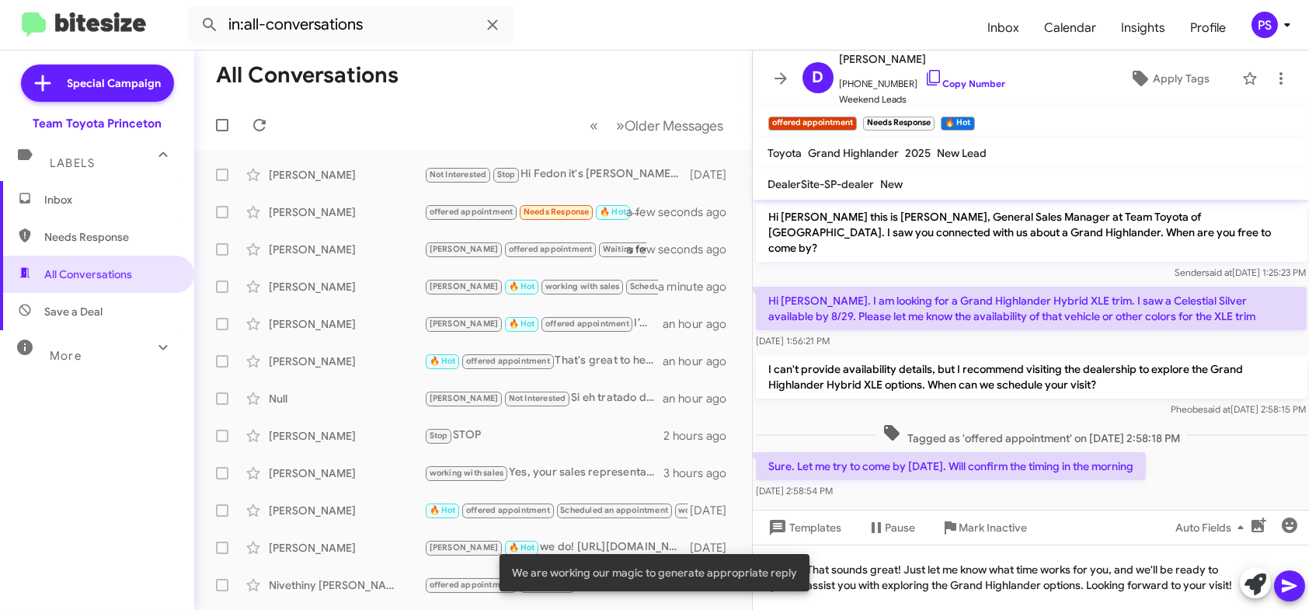
click at [1280, 584] on icon at bounding box center [1289, 585] width 19 height 19
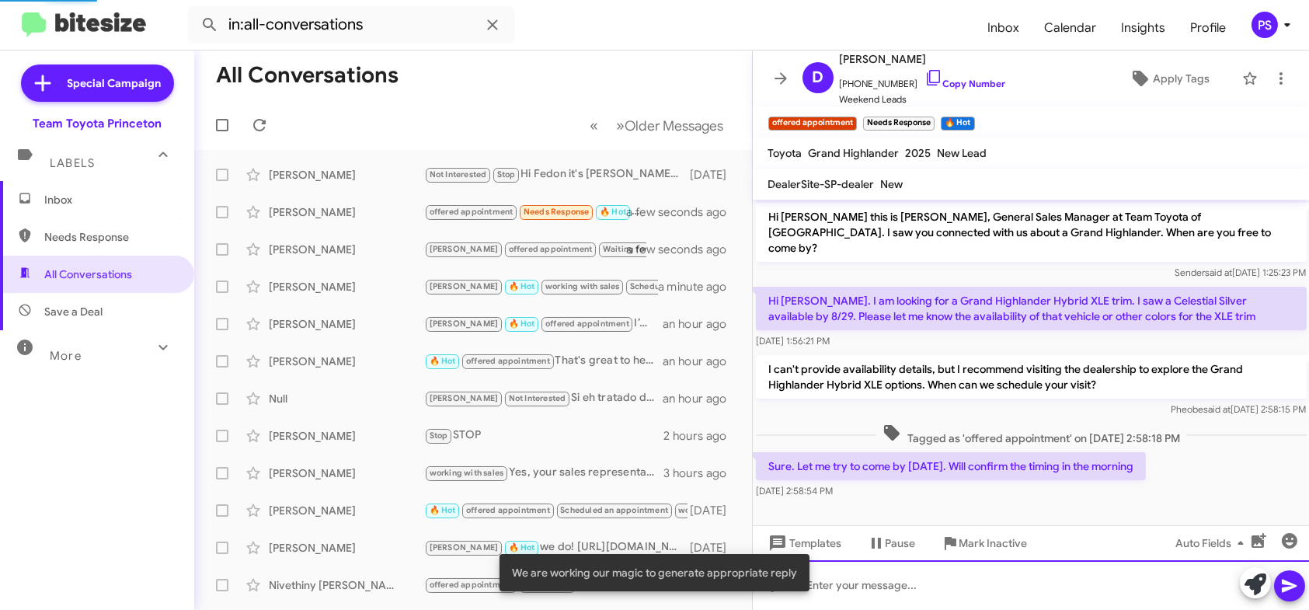
scroll to position [53, 0]
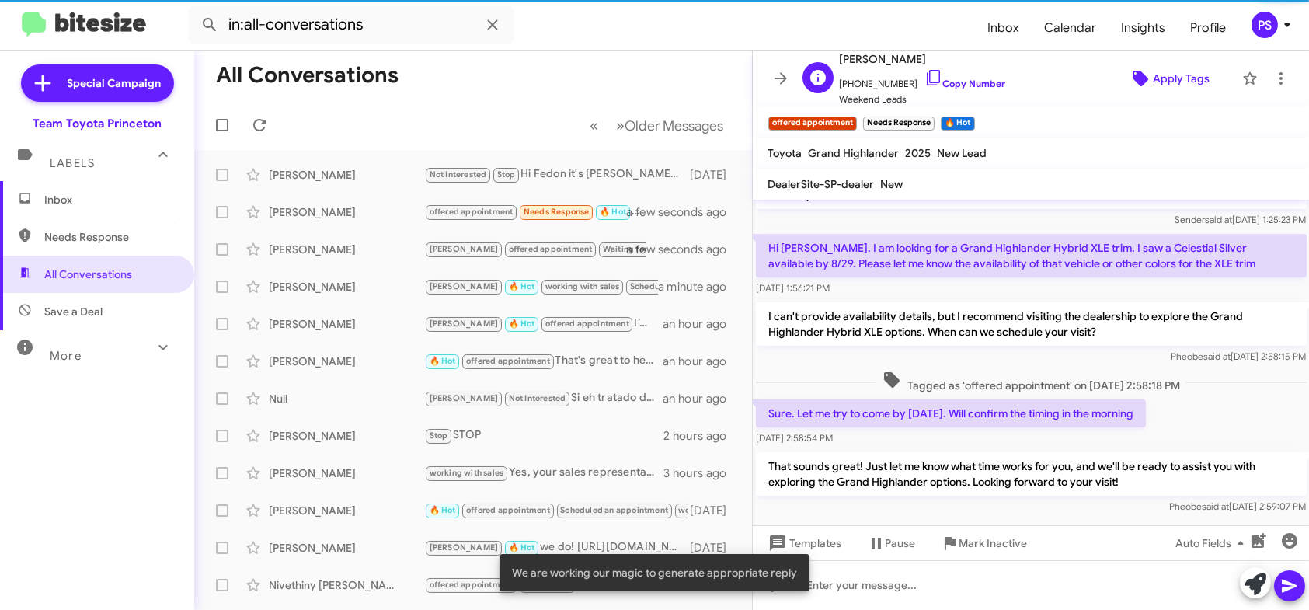
click at [1173, 71] on span "Apply Tags" at bounding box center [1180, 78] width 57 height 28
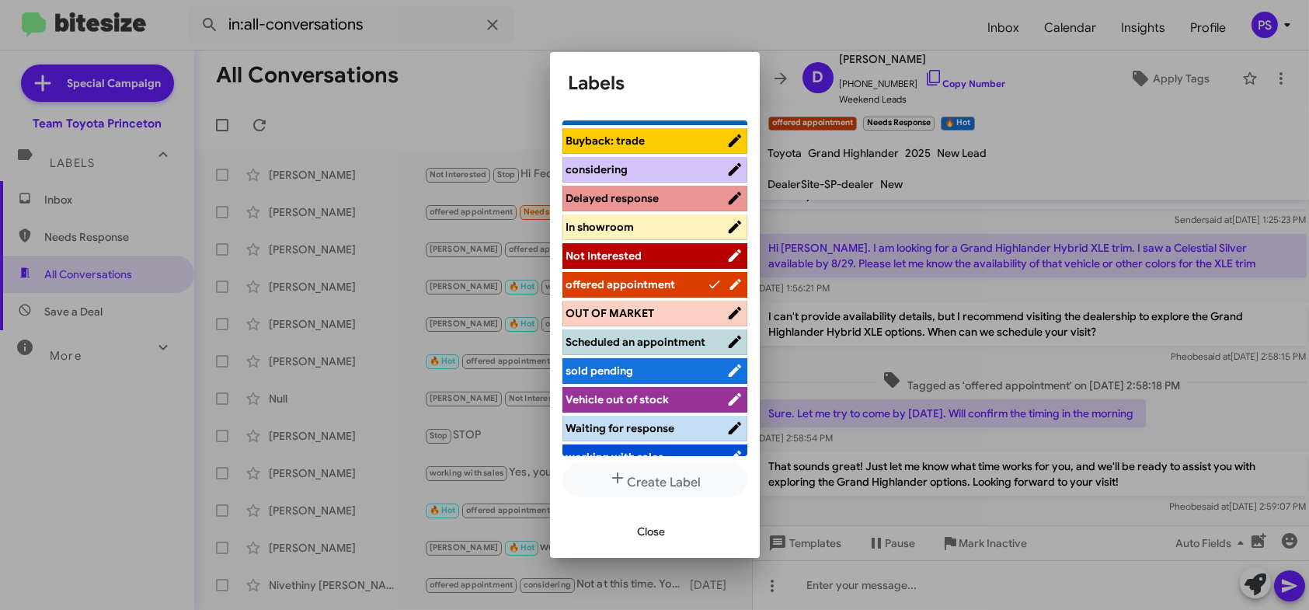
scroll to position [193, 0]
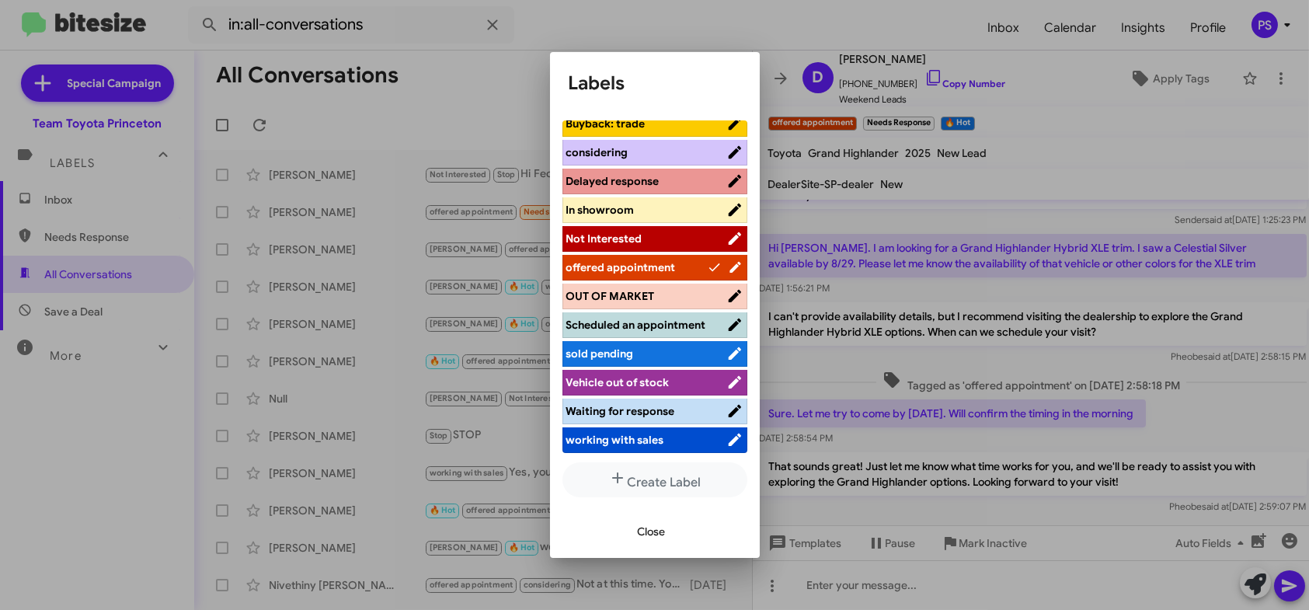
click at [642, 419] on li "Waiting for response" at bounding box center [654, 411] width 185 height 26
click at [682, 416] on span "Waiting for response" at bounding box center [646, 411] width 160 height 16
click at [648, 534] on span "Close" at bounding box center [652, 531] width 28 height 28
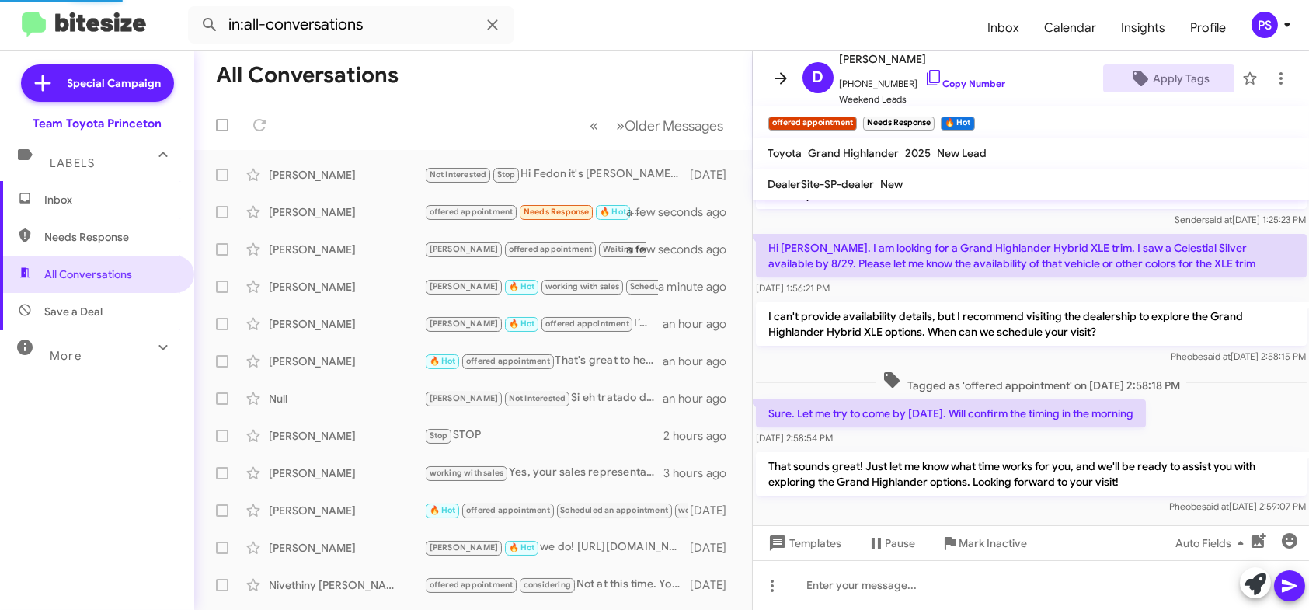
click at [777, 76] on icon at bounding box center [780, 78] width 19 height 19
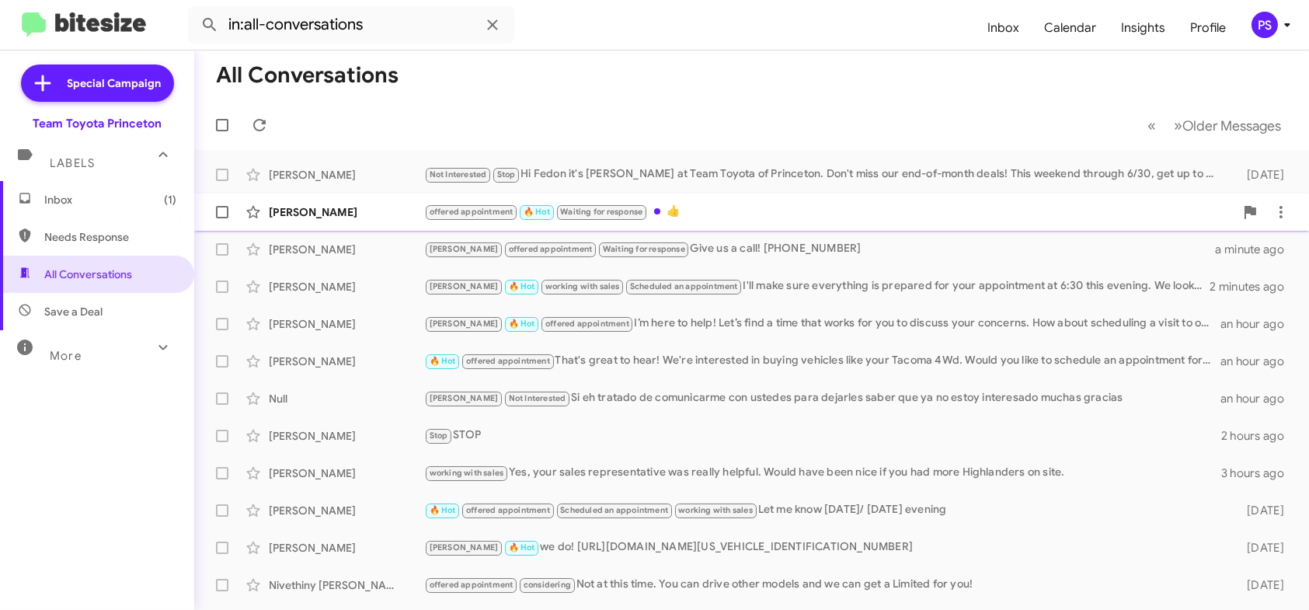
click at [777, 210] on div "offered appointment 🔥 Hot Waiting for response 👍" at bounding box center [829, 212] width 810 height 18
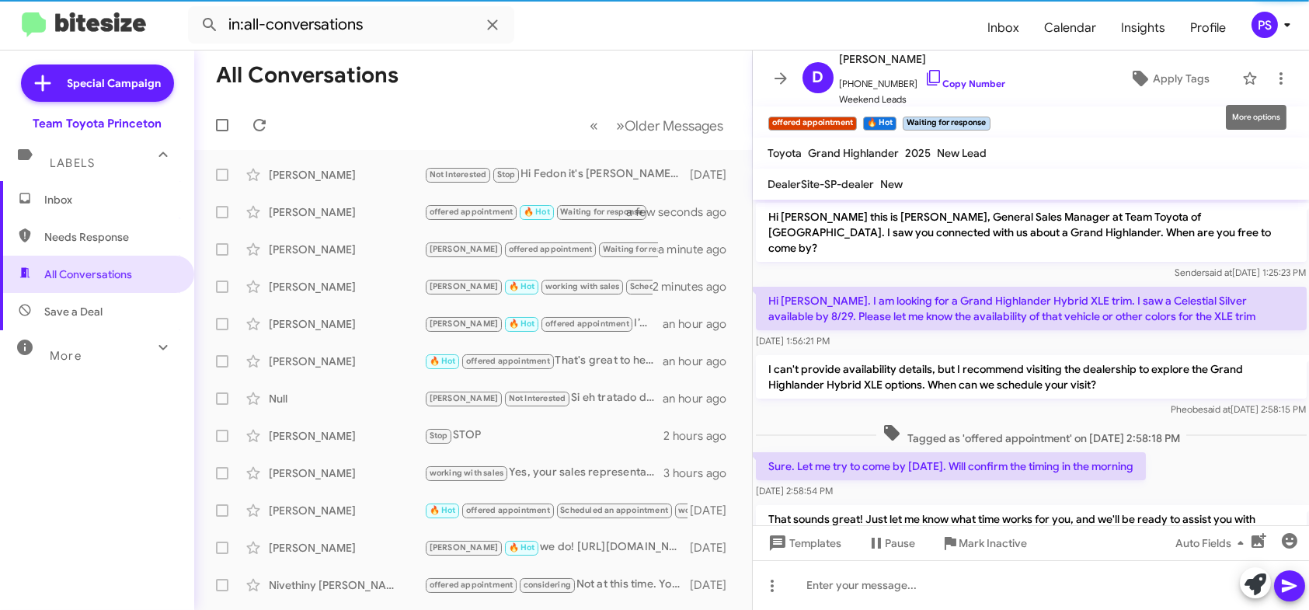
scroll to position [111, 0]
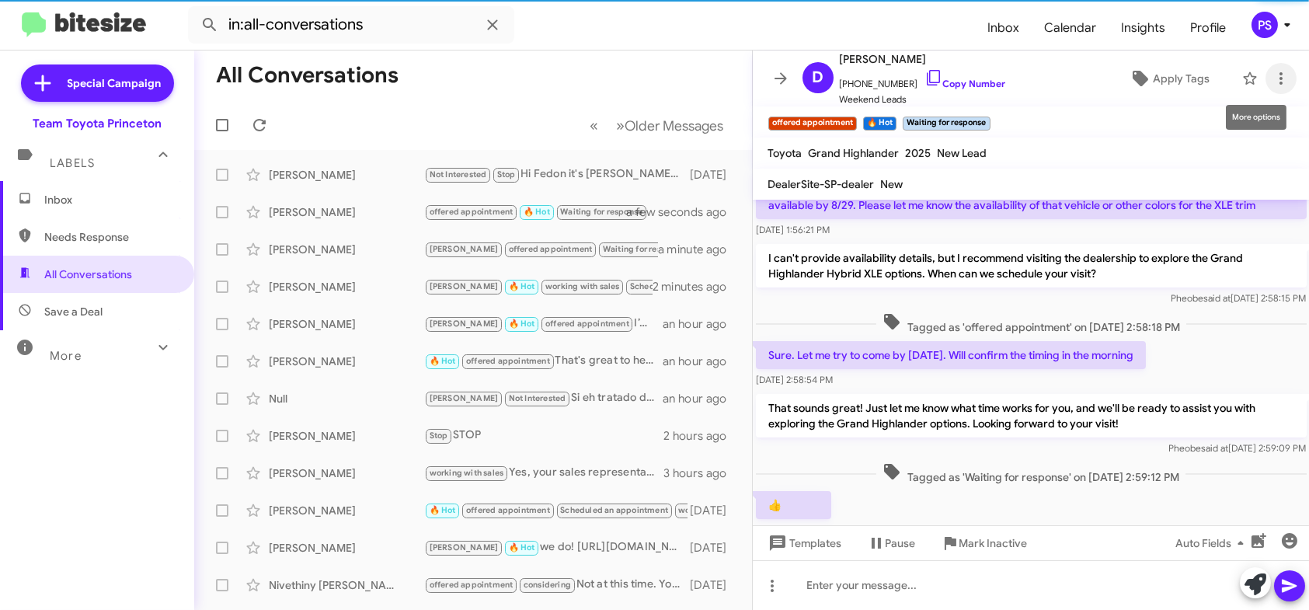
click at [1271, 87] on icon at bounding box center [1280, 78] width 19 height 19
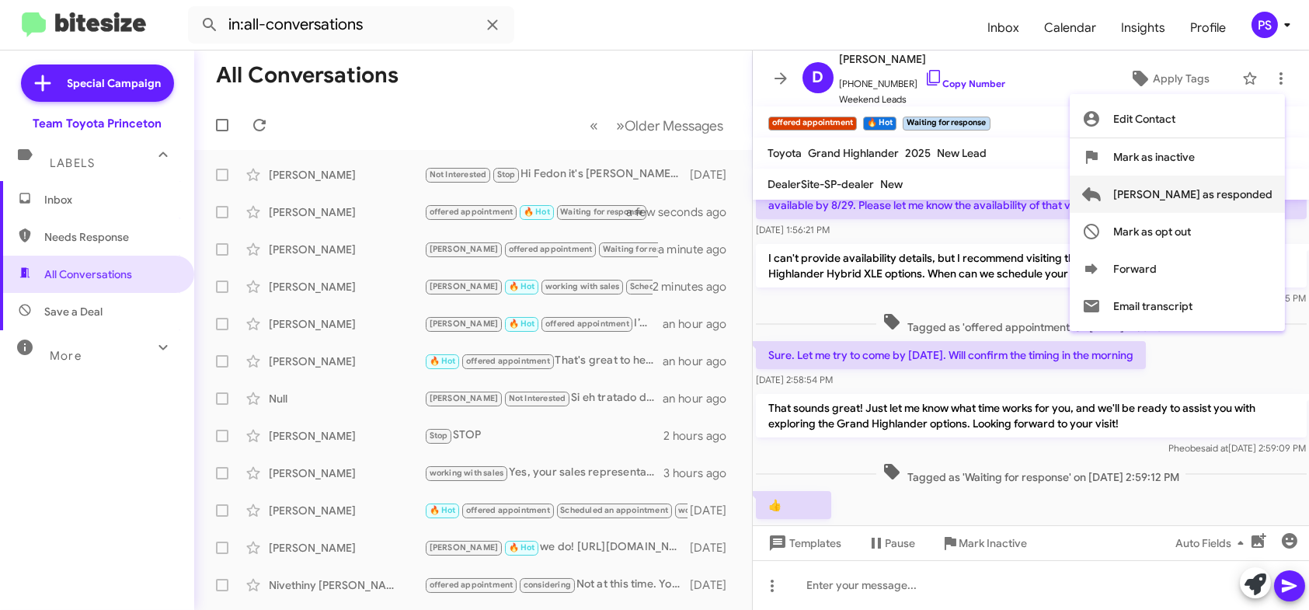
click at [1202, 192] on span "[PERSON_NAME] as responded" at bounding box center [1192, 194] width 159 height 37
